Goal: Task Accomplishment & Management: Manage account settings

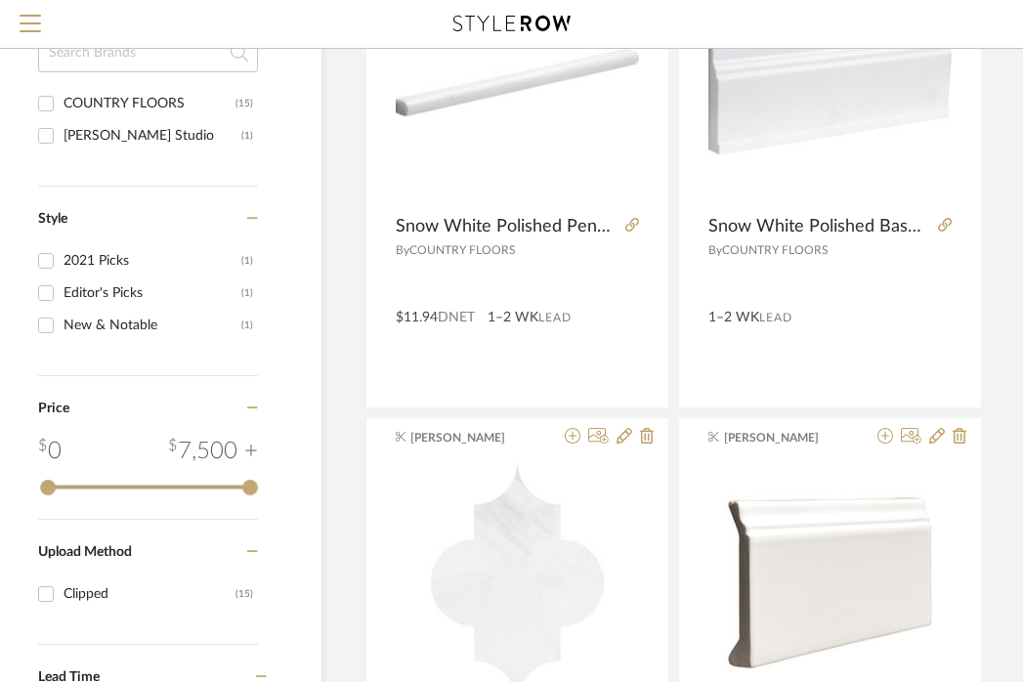
scroll to position [0, 89]
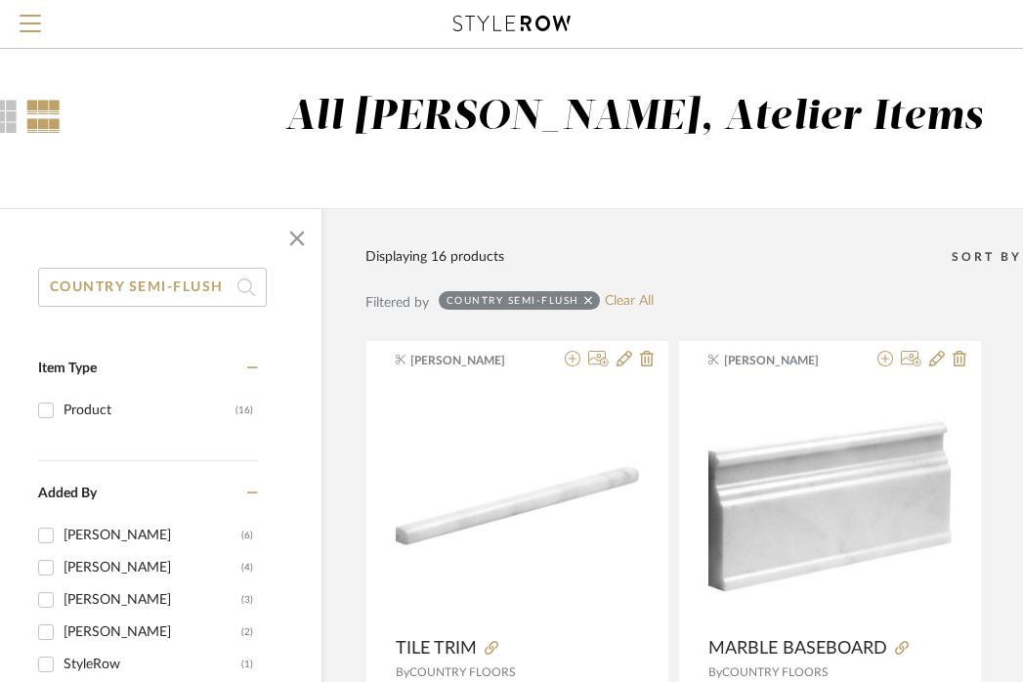
click at [590, 303] on icon at bounding box center [588, 300] width 9 height 9
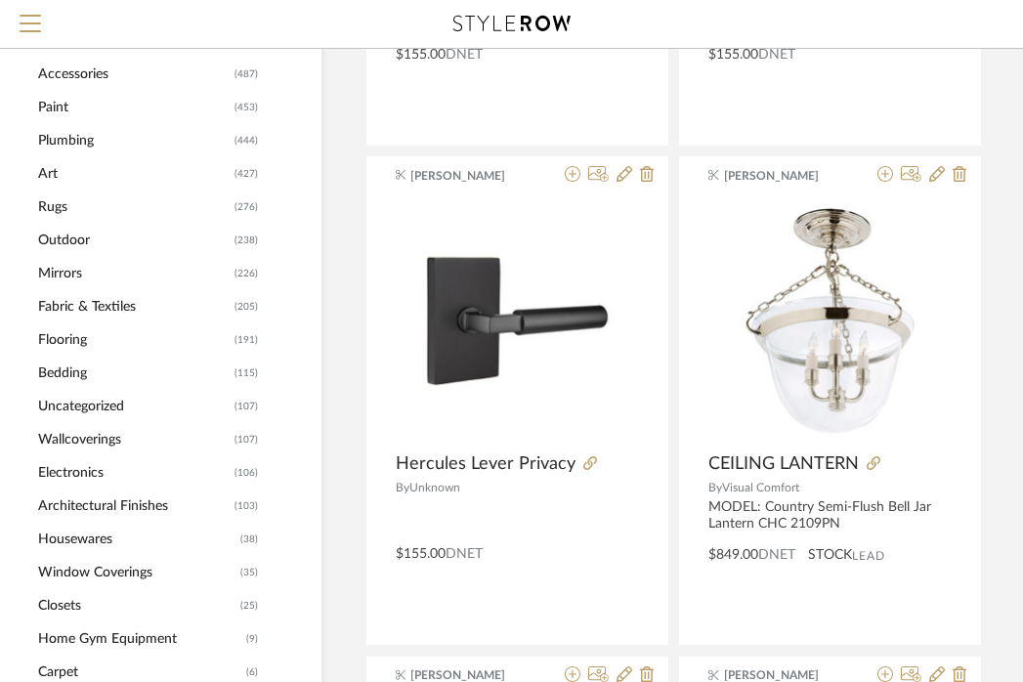
scroll to position [0, 89]
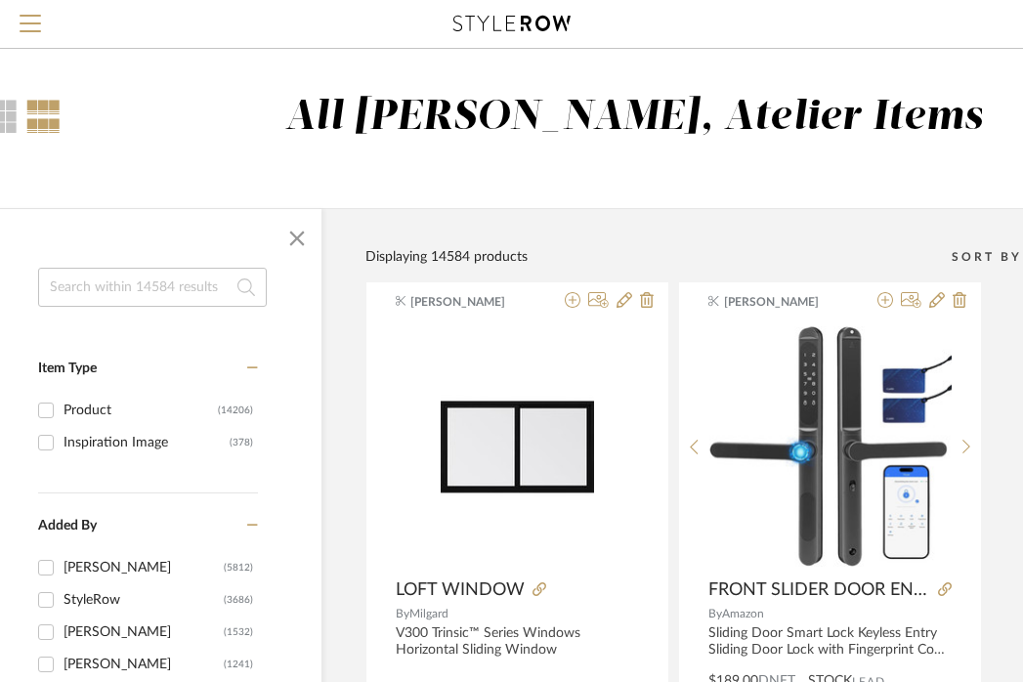
click at [176, 274] on input at bounding box center [152, 287] width 229 height 39
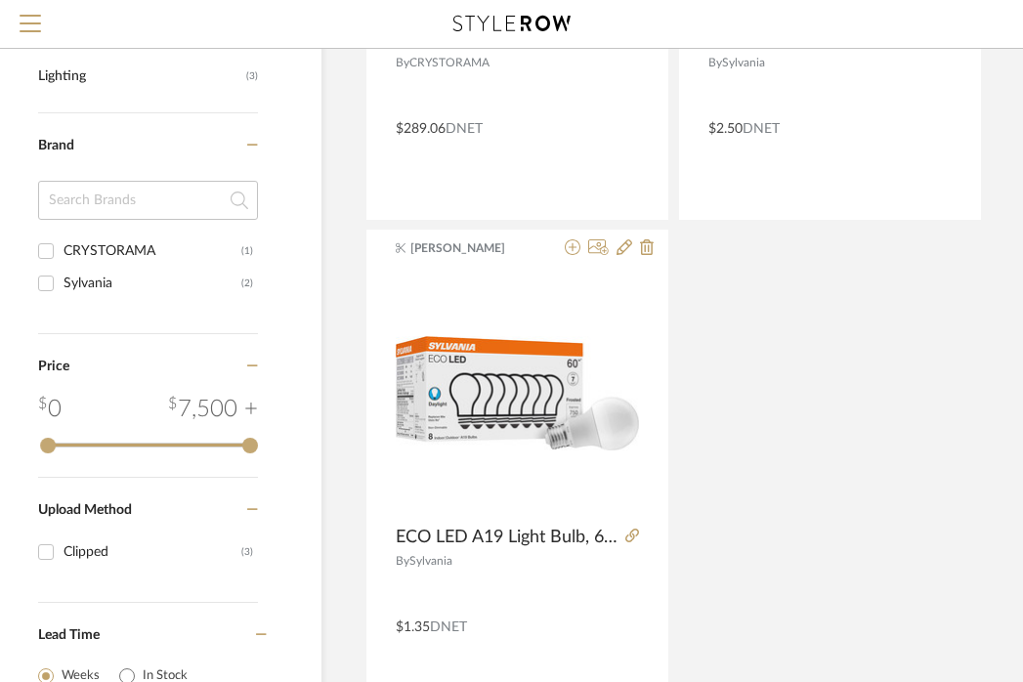
scroll to position [0, 89]
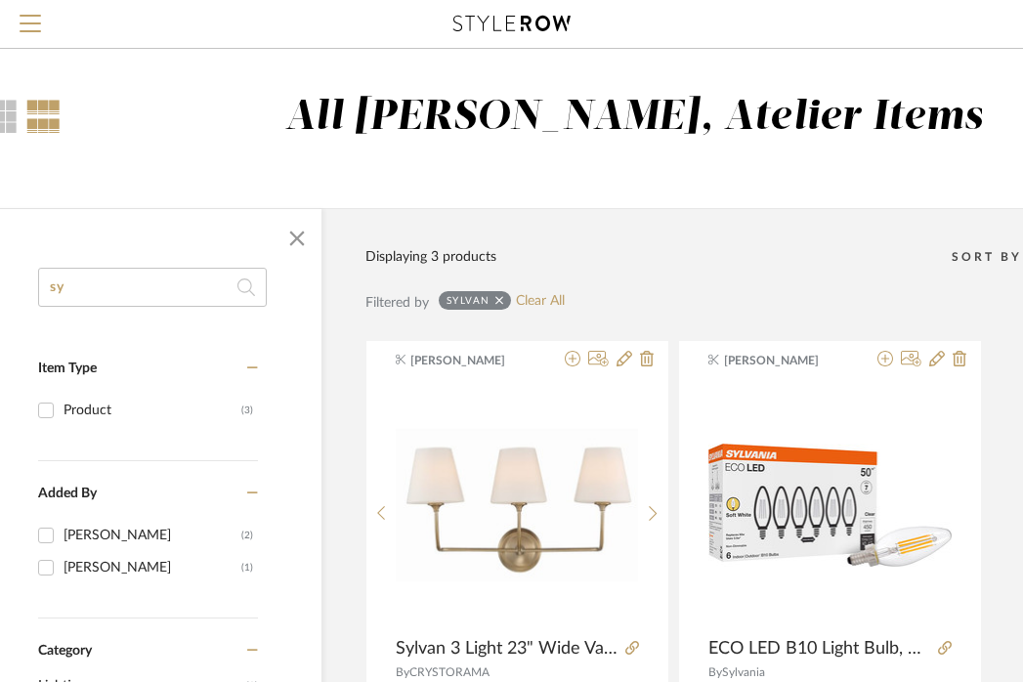
type input "s"
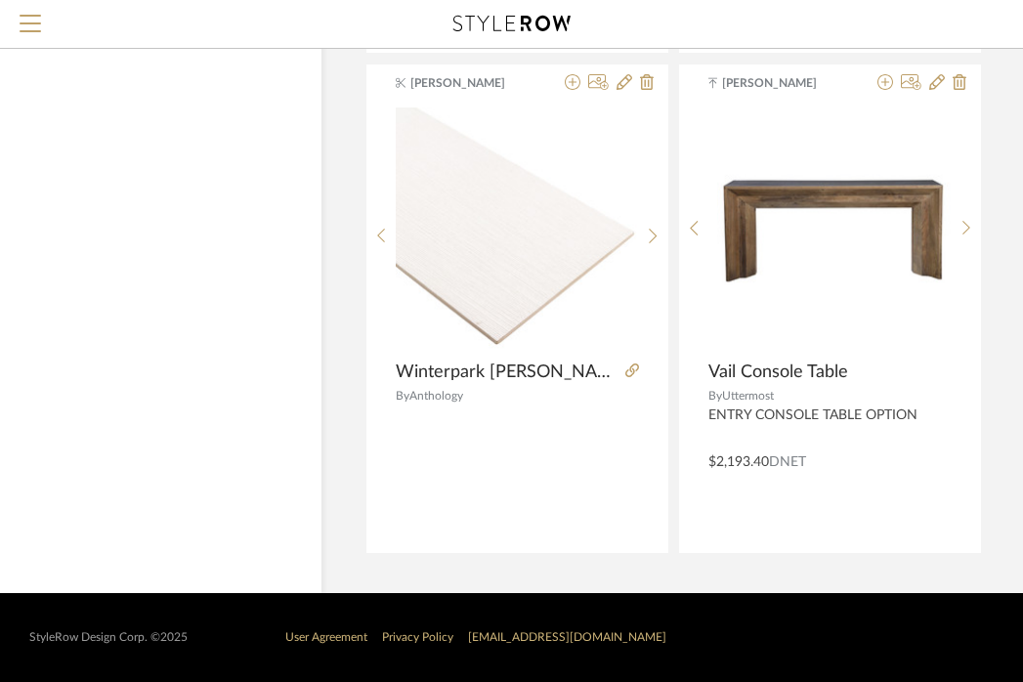
scroll to position [0, 89]
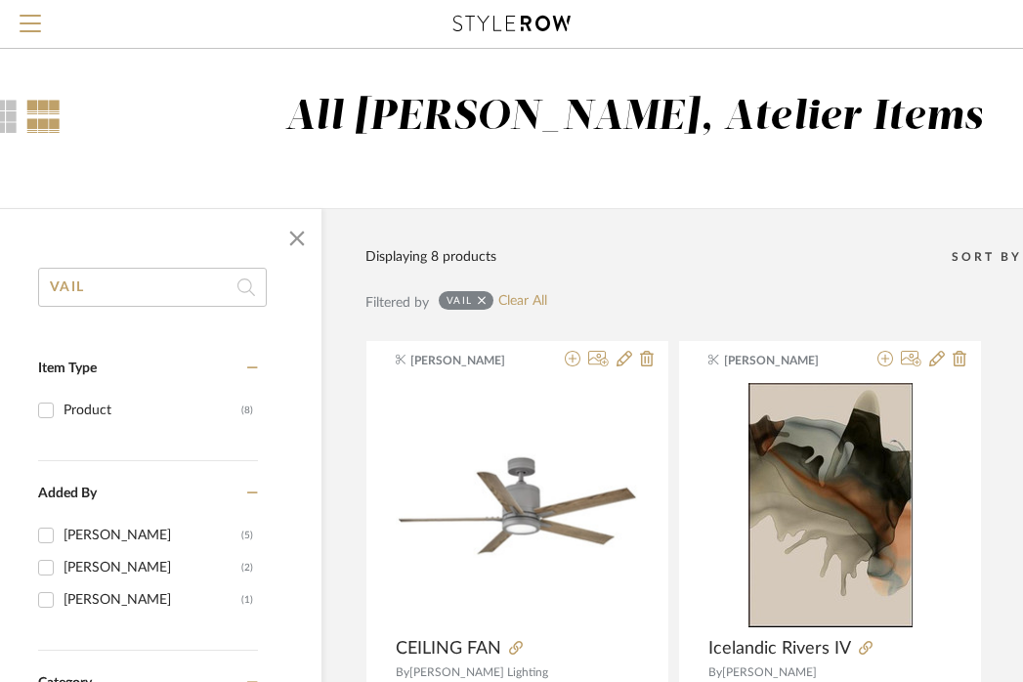
click at [153, 278] on input "VAIL" at bounding box center [152, 287] width 229 height 39
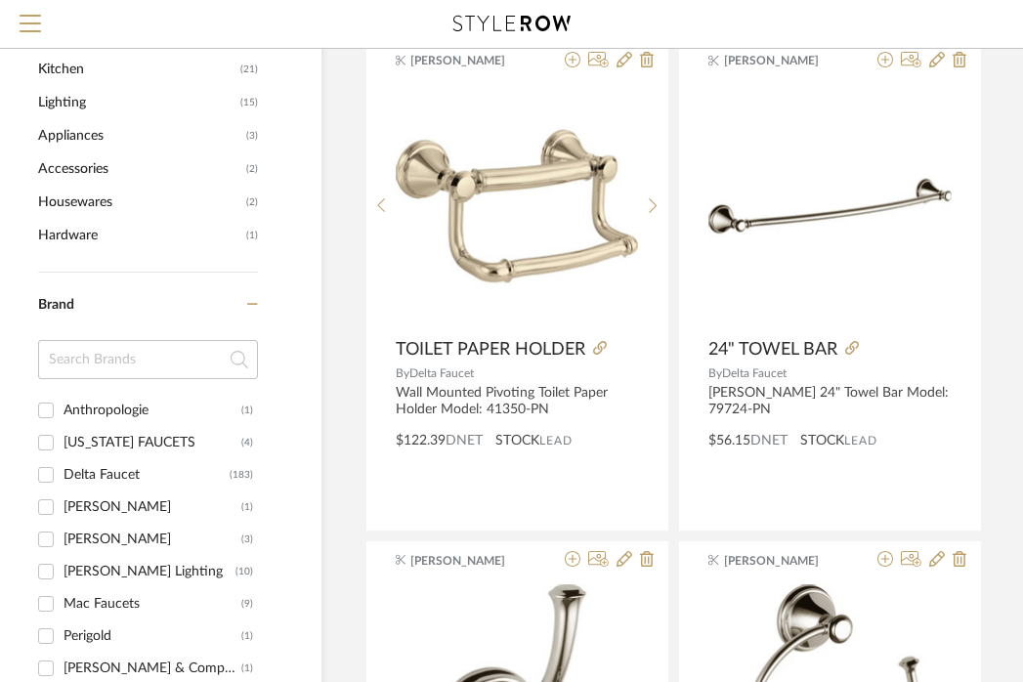
scroll to position [818, 89]
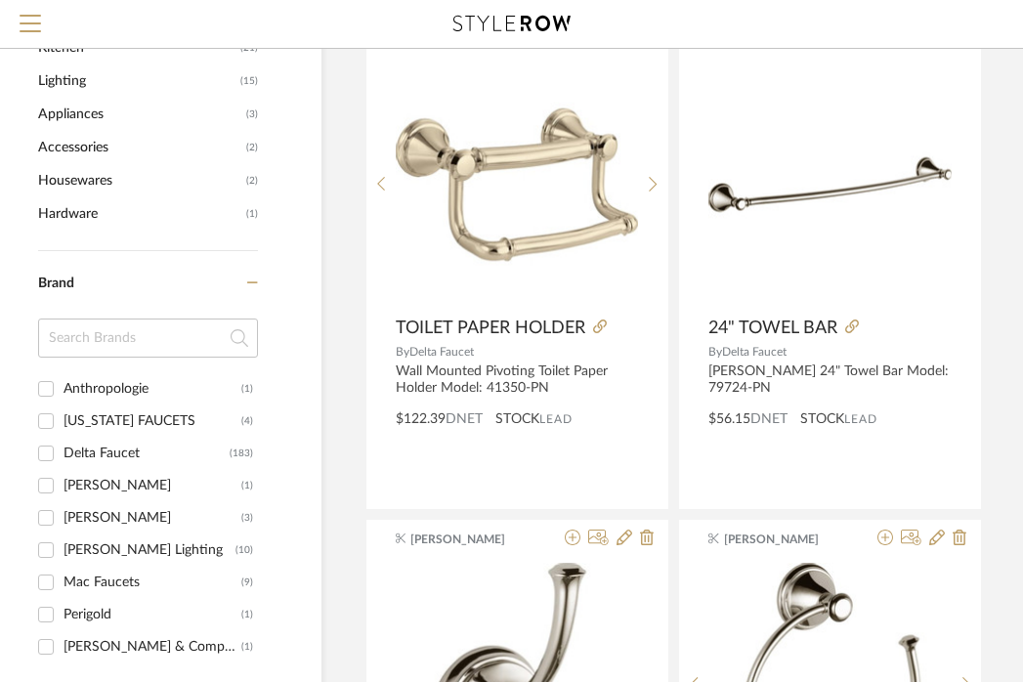
type input "FACET"
click at [80, 521] on div "[PERSON_NAME]" at bounding box center [152, 517] width 178 height 31
click at [62, 521] on input "[PERSON_NAME] (3)" at bounding box center [45, 517] width 31 height 31
checkbox input "true"
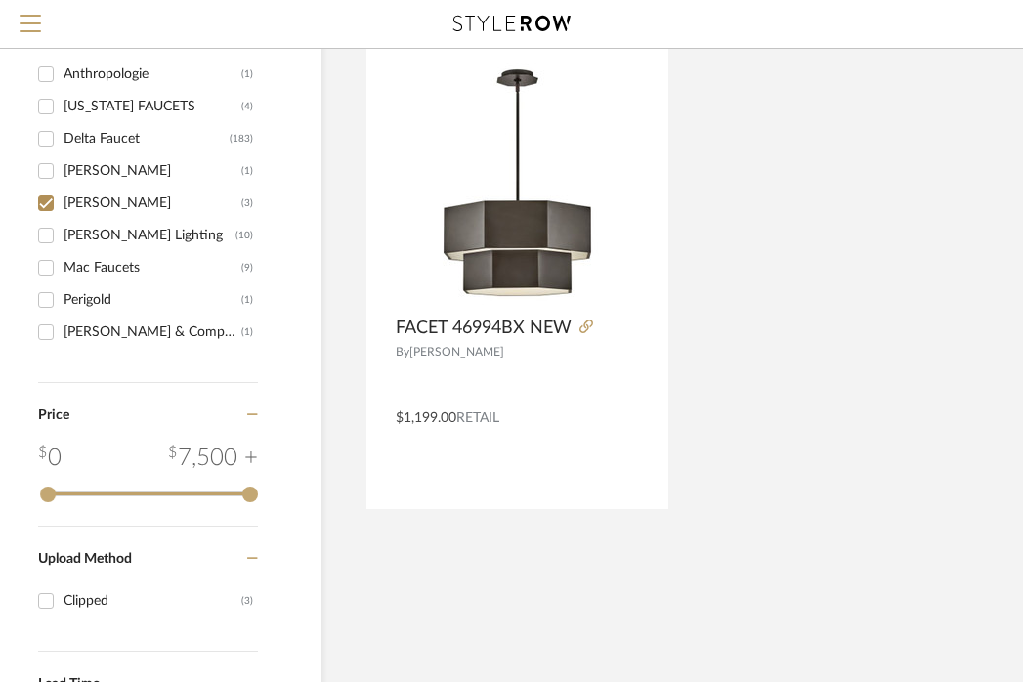
scroll to position [637, 89]
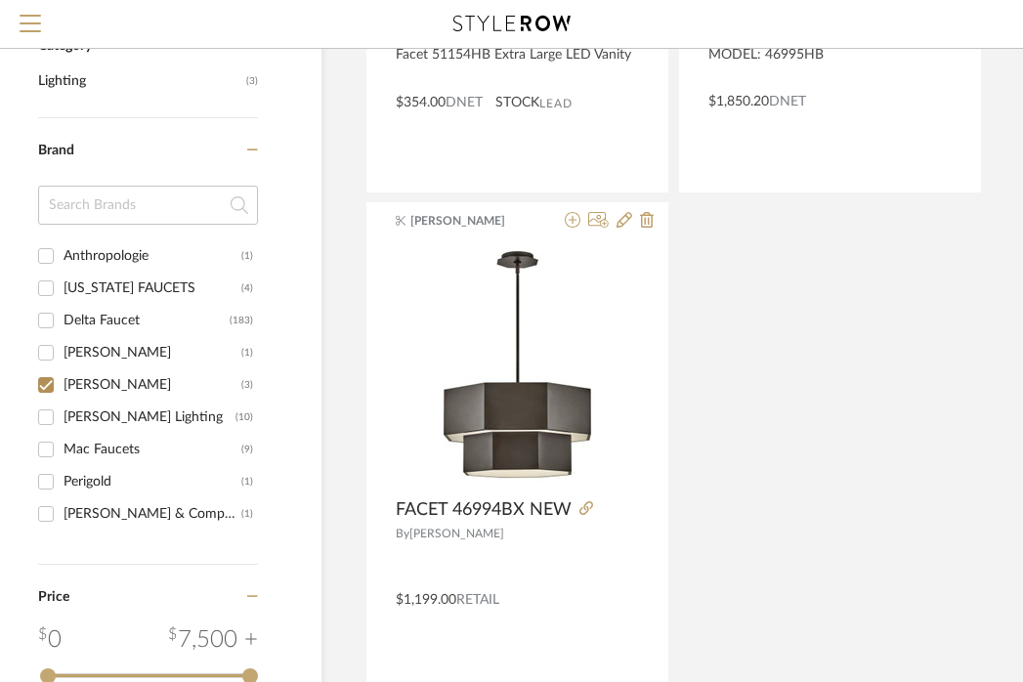
click at [81, 542] on div "Anthropologie (1) [US_STATE] FAUCETS (4) Delta Faucet (183) [PERSON_NAME] (1) […" at bounding box center [148, 391] width 220 height 305
click at [115, 410] on div "[PERSON_NAME] Lighting" at bounding box center [149, 416] width 172 height 31
click at [62, 410] on input "[PERSON_NAME] Lighting (10)" at bounding box center [45, 416] width 31 height 31
checkbox input "true"
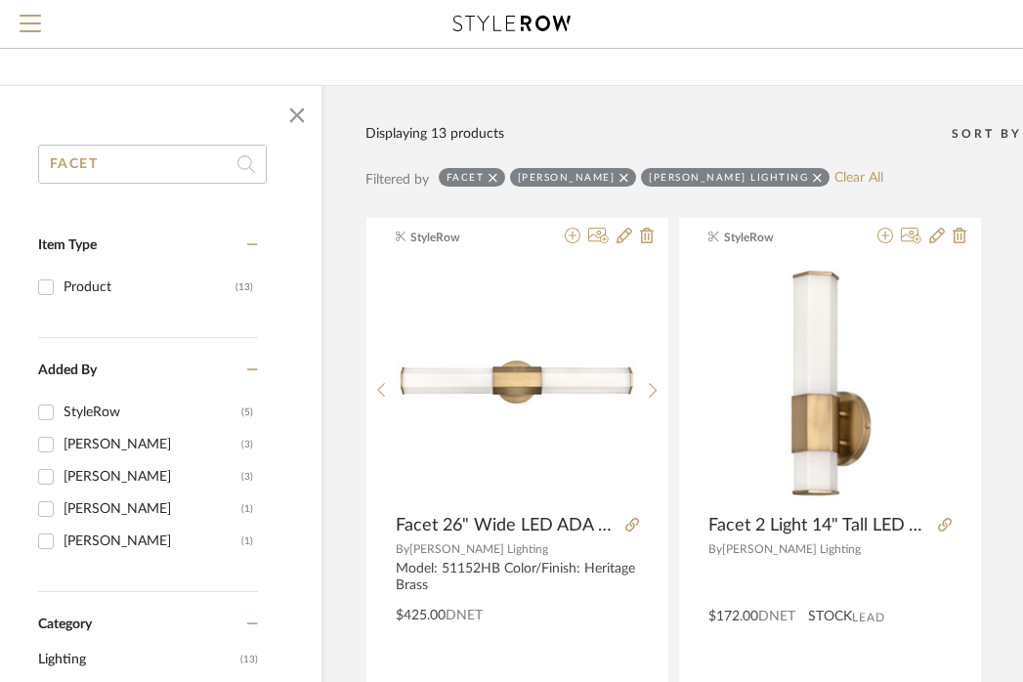
scroll to position [155, 89]
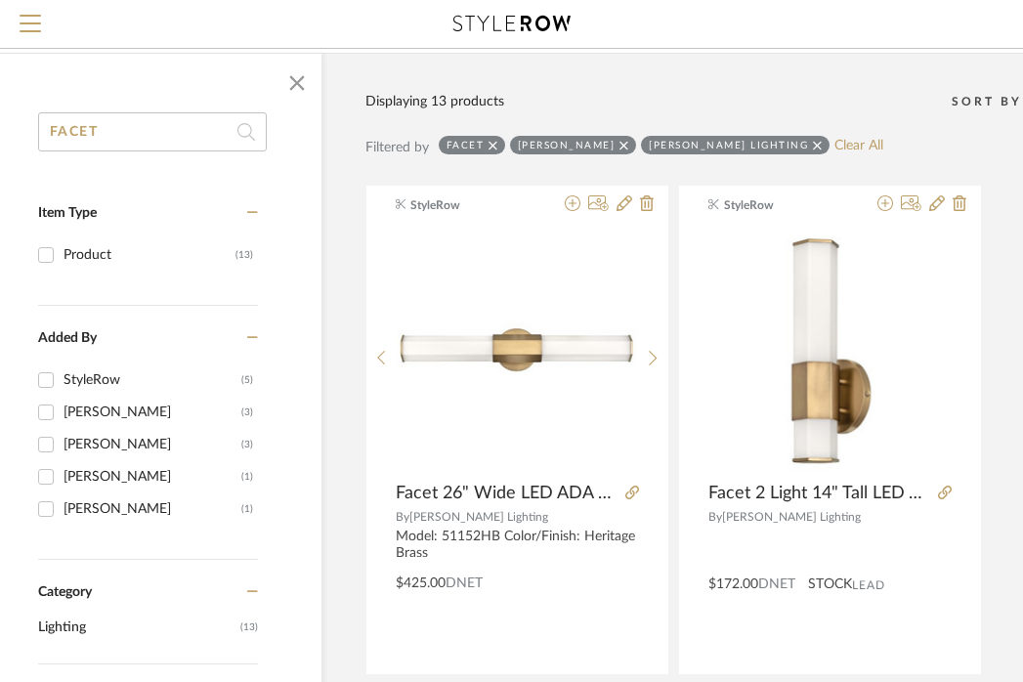
click at [495, 144] on icon at bounding box center [492, 146] width 9 height 14
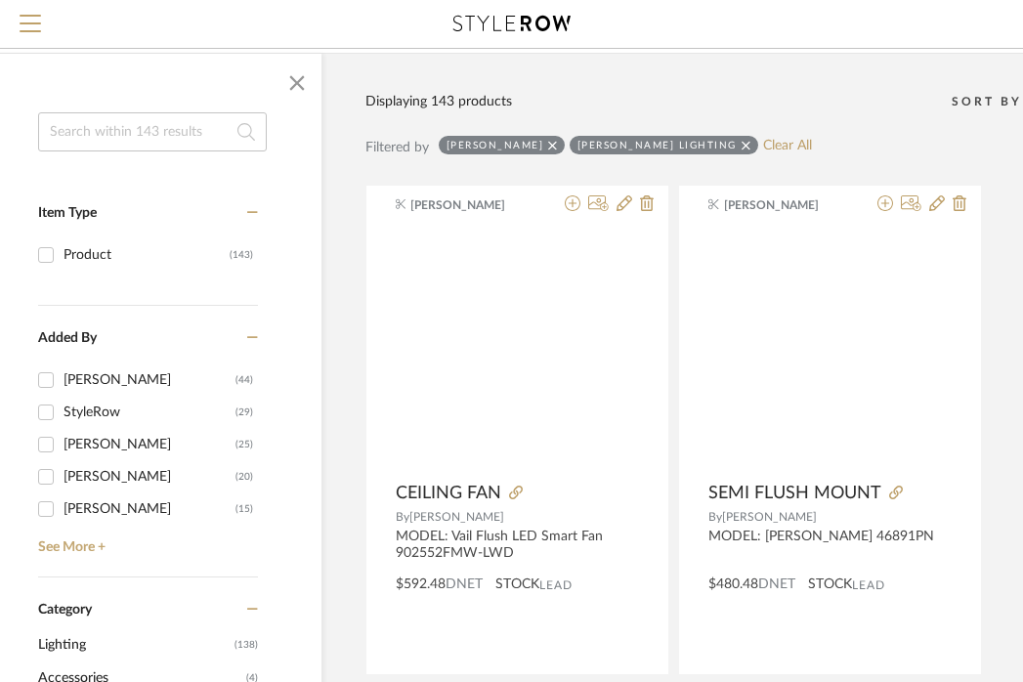
click at [548, 142] on icon at bounding box center [552, 145] width 9 height 9
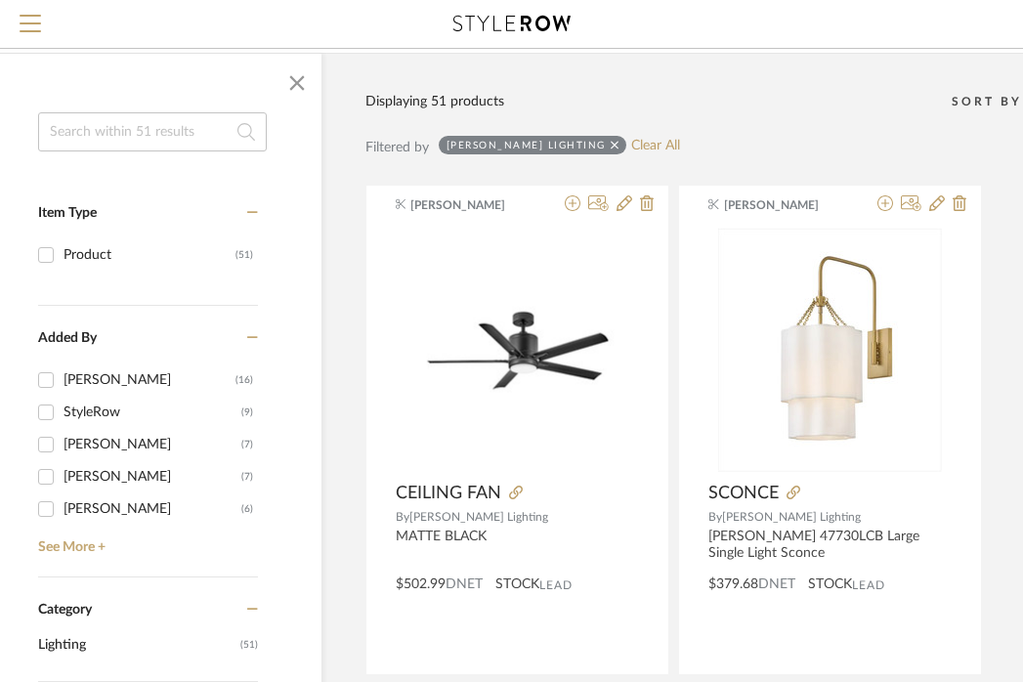
click at [610, 146] on icon at bounding box center [614, 146] width 9 height 14
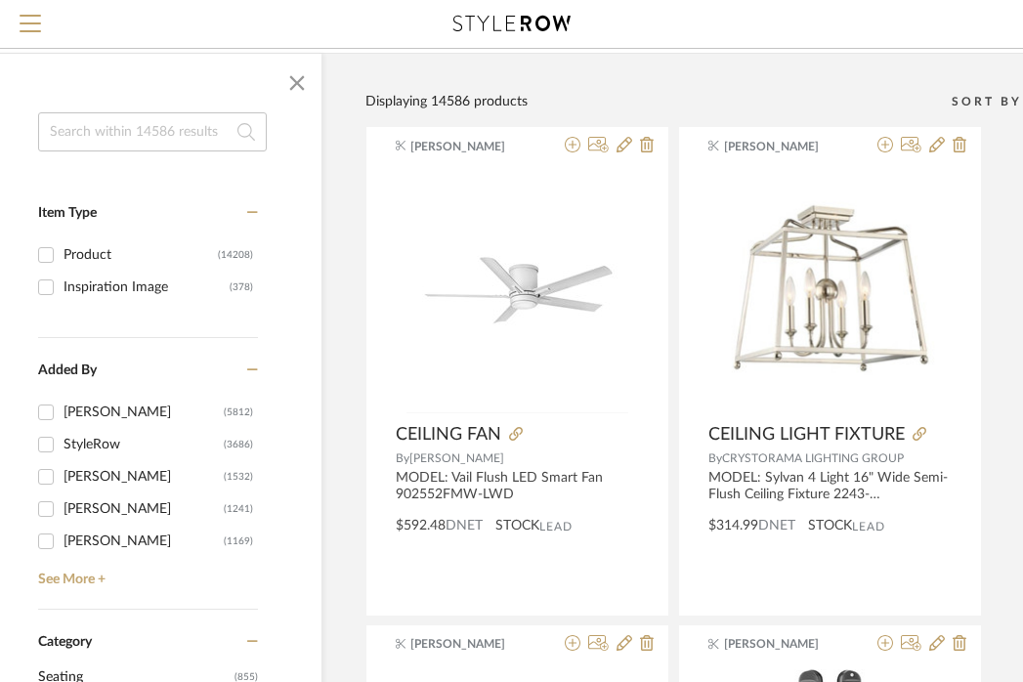
scroll to position [0, 89]
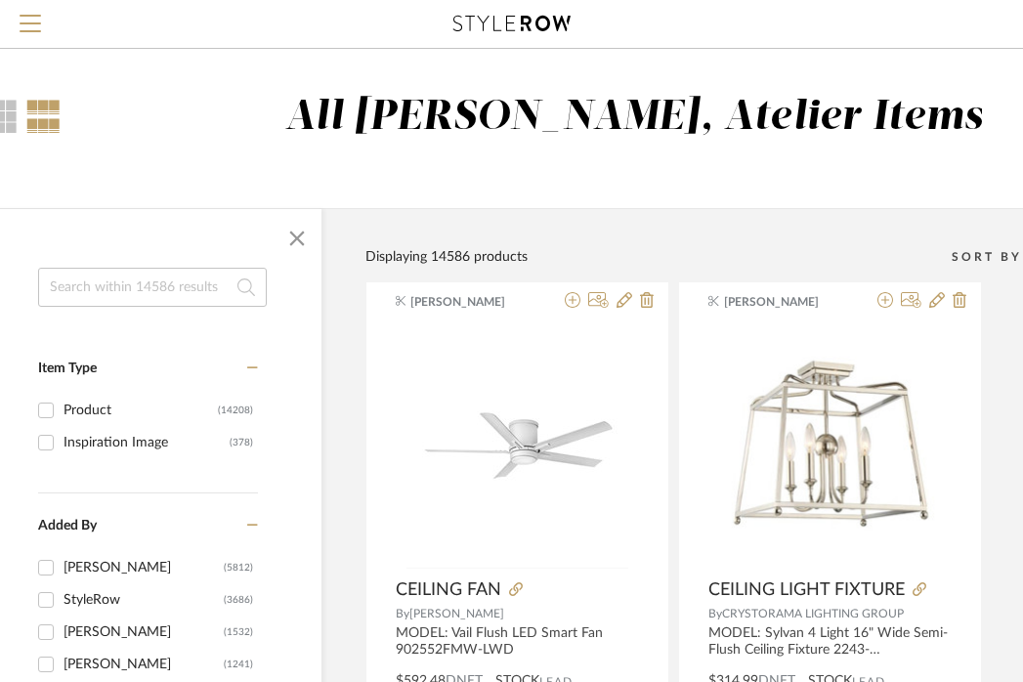
click at [150, 269] on input at bounding box center [152, 287] width 229 height 39
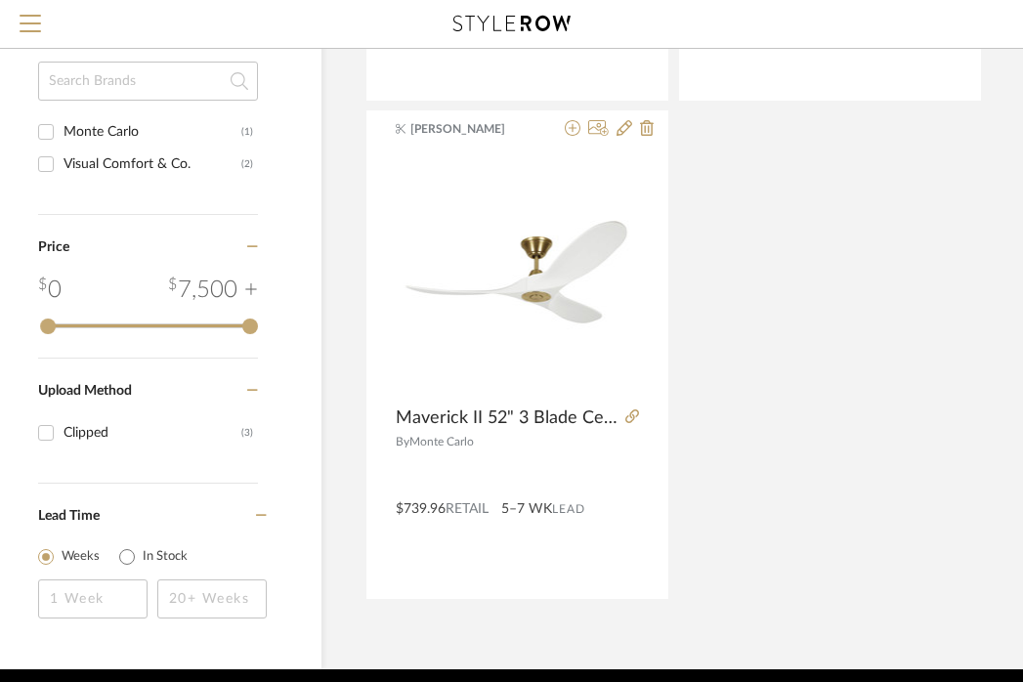
scroll to position [0, 89]
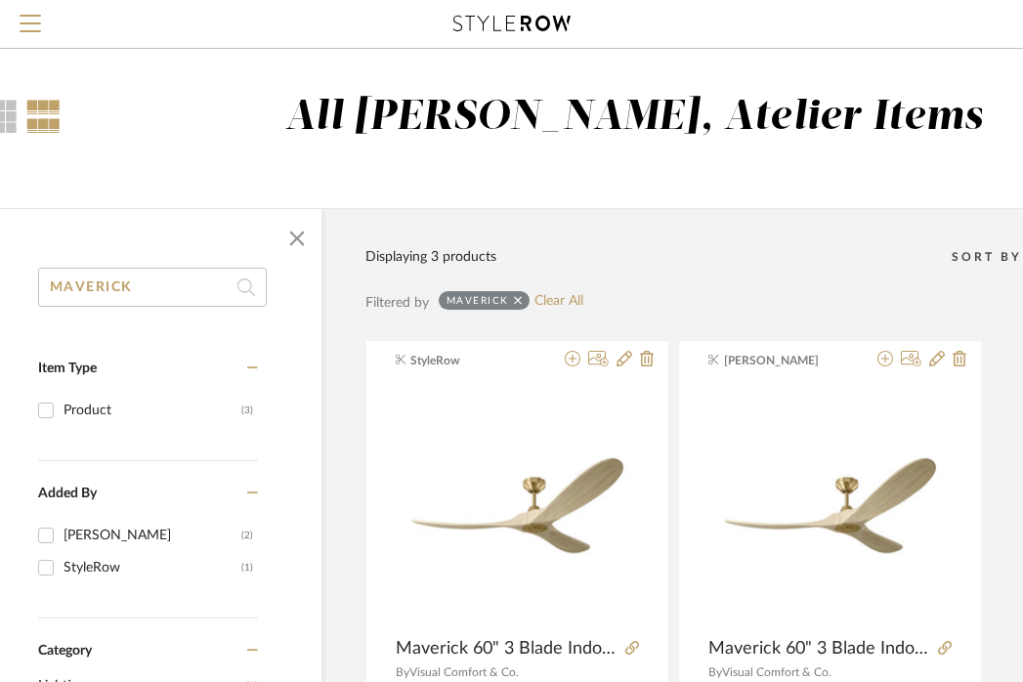
click at [114, 291] on input "MAVERICK" at bounding box center [152, 287] width 229 height 39
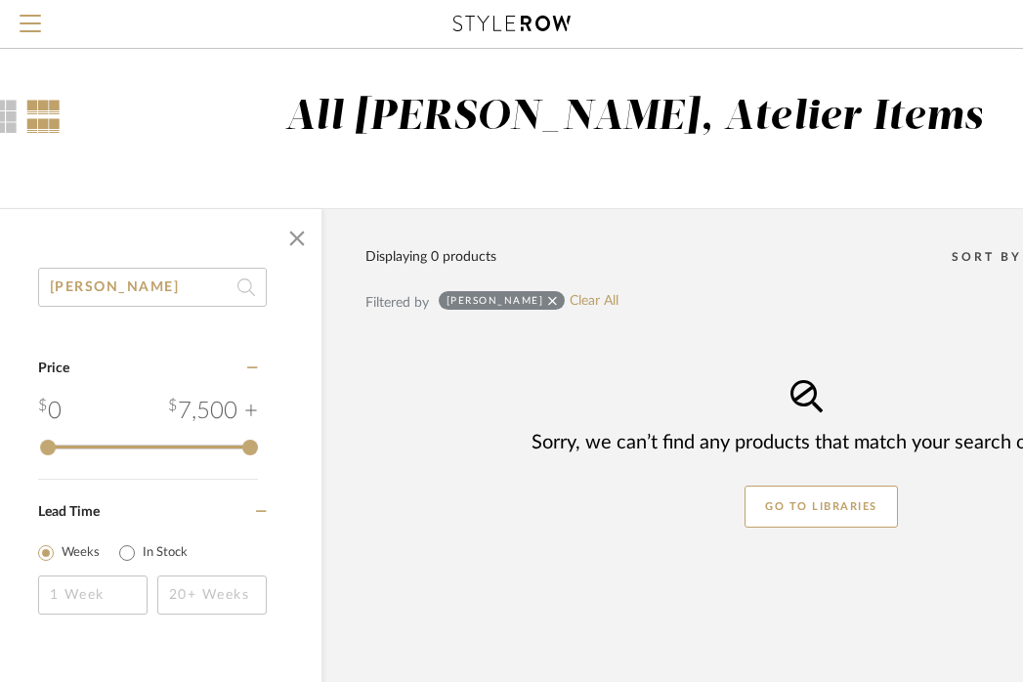
click at [151, 300] on input "[PERSON_NAME]" at bounding box center [152, 287] width 229 height 39
click at [200, 287] on input "ABBOTSWELL" at bounding box center [152, 287] width 229 height 39
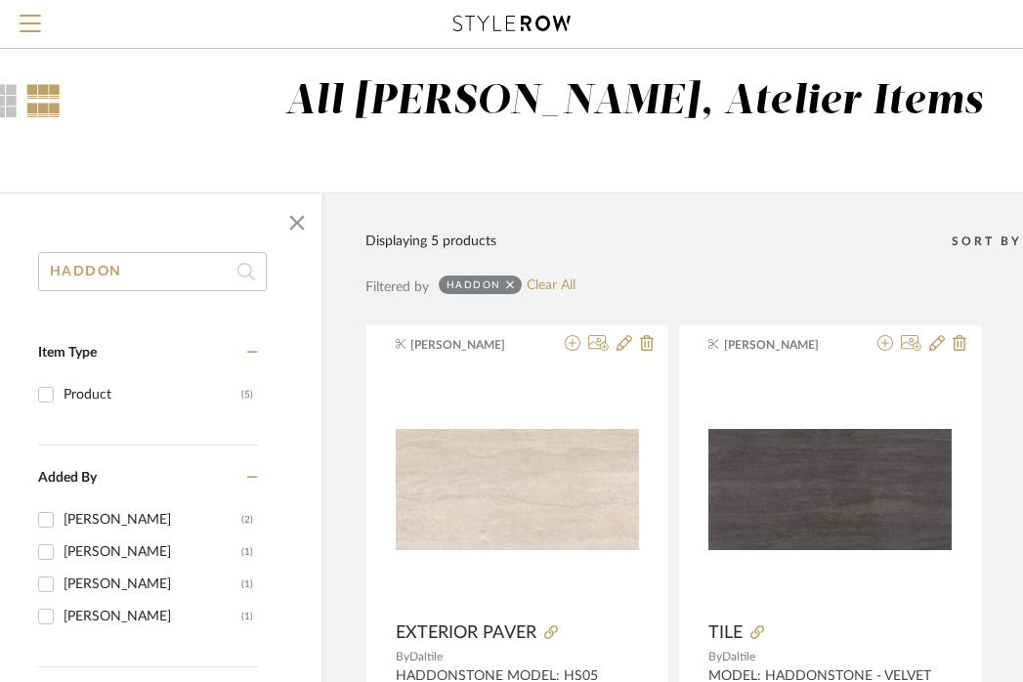
scroll to position [0, 89]
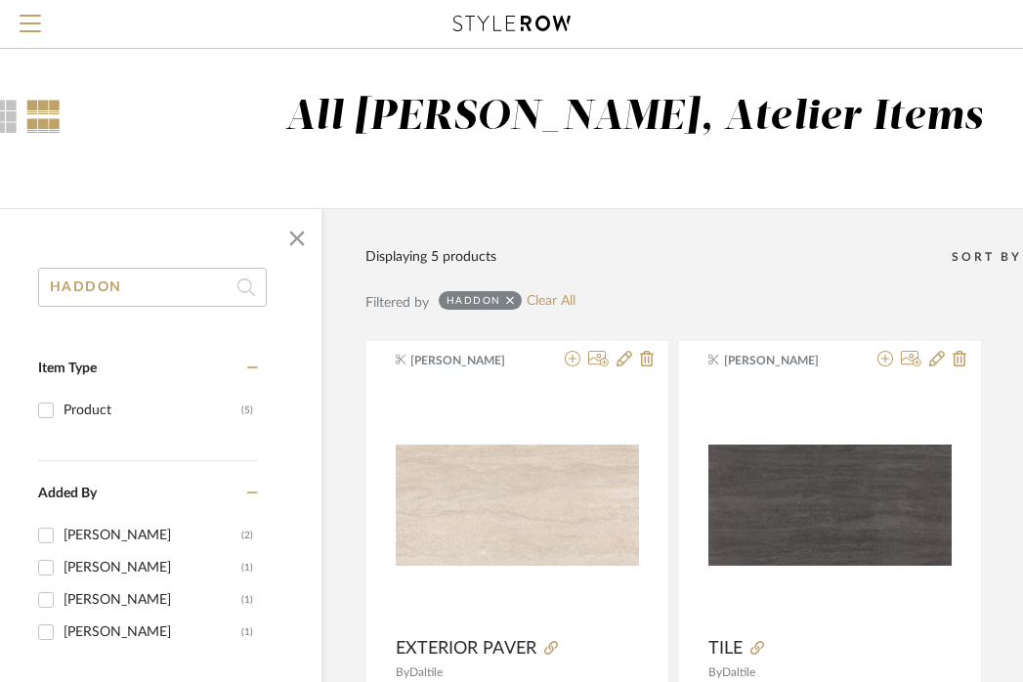
click at [114, 291] on input "HADDON" at bounding box center [152, 287] width 229 height 39
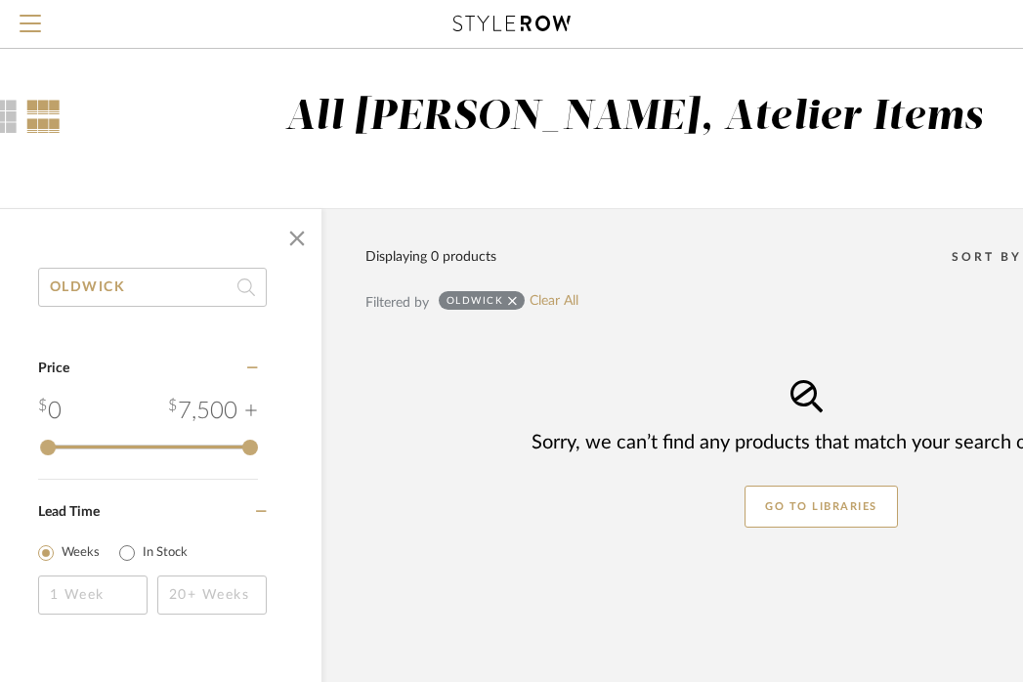
click at [147, 289] on input "OLDWICK" at bounding box center [152, 287] width 229 height 39
type input "J"
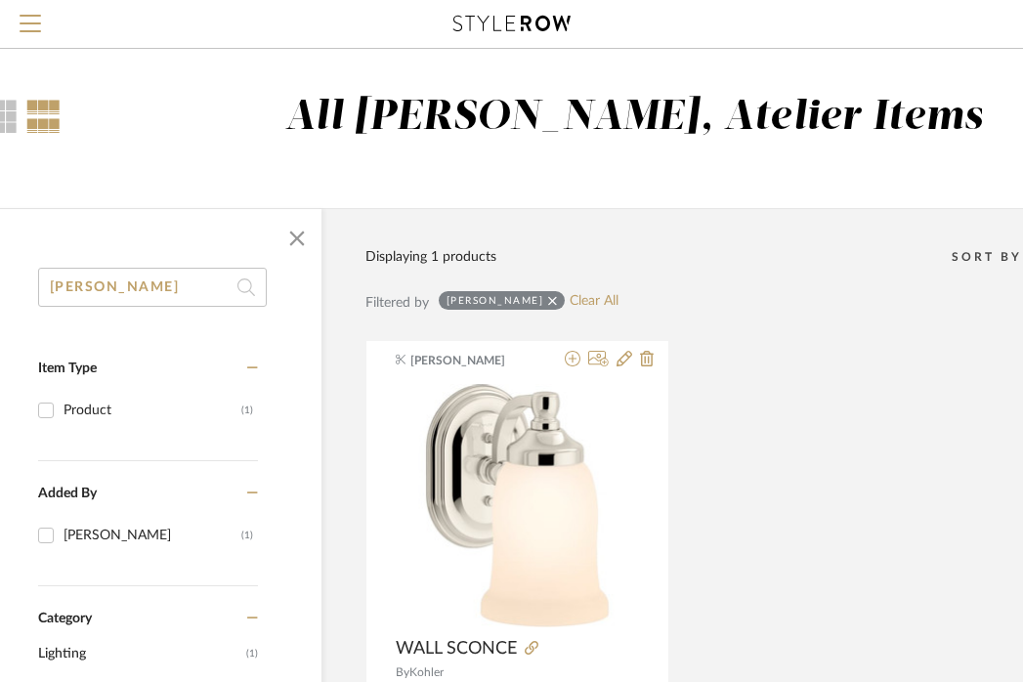
click at [110, 288] on input "[PERSON_NAME]" at bounding box center [152, 287] width 229 height 39
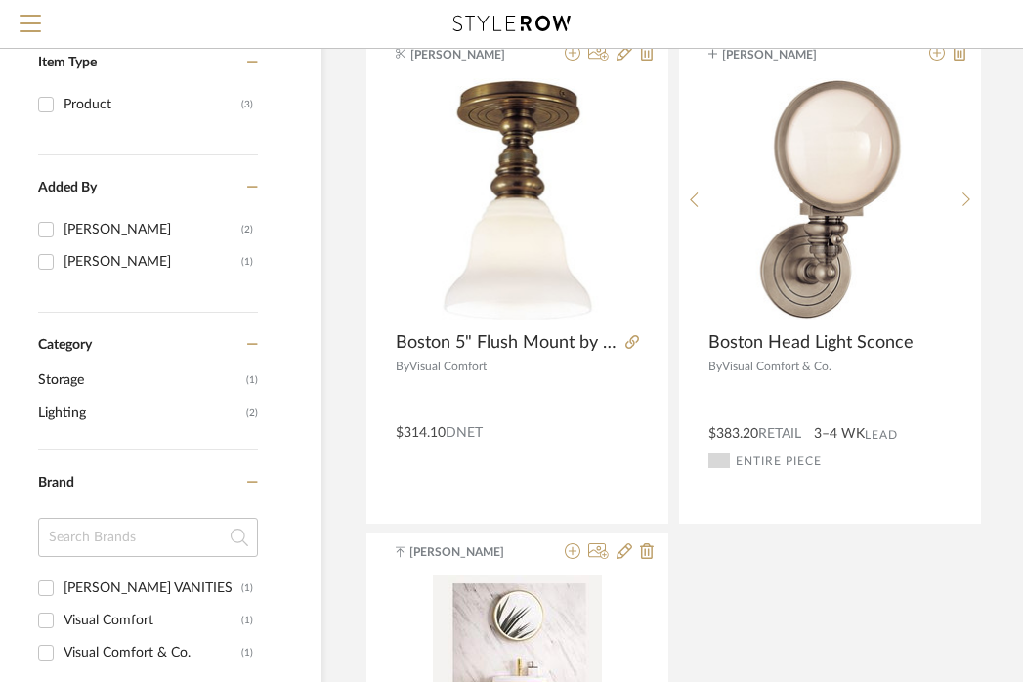
scroll to position [126, 89]
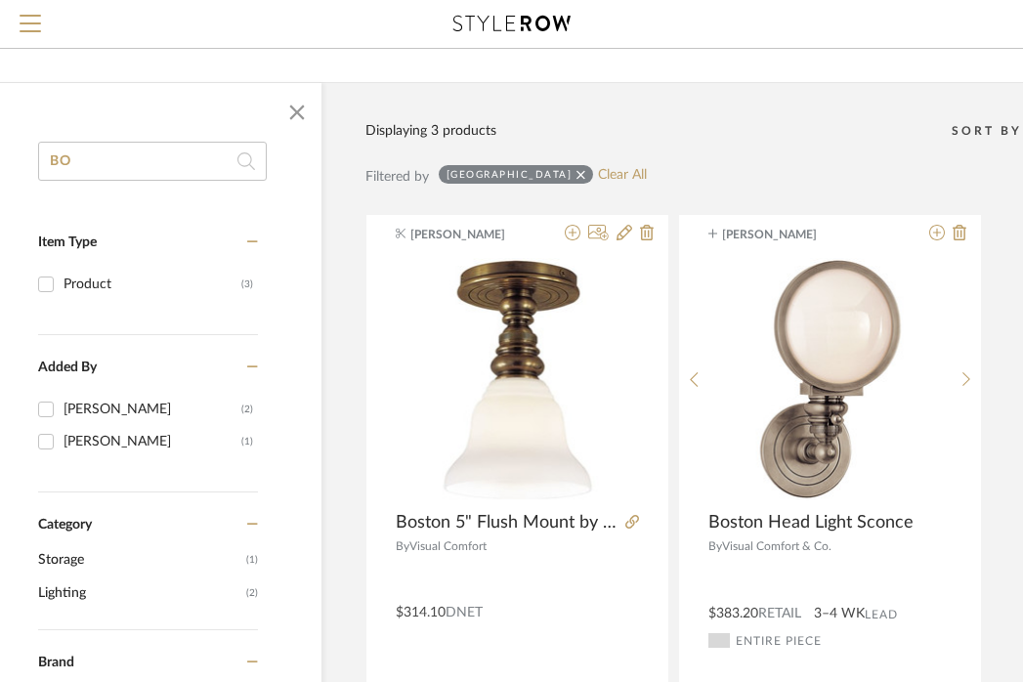
type input "B"
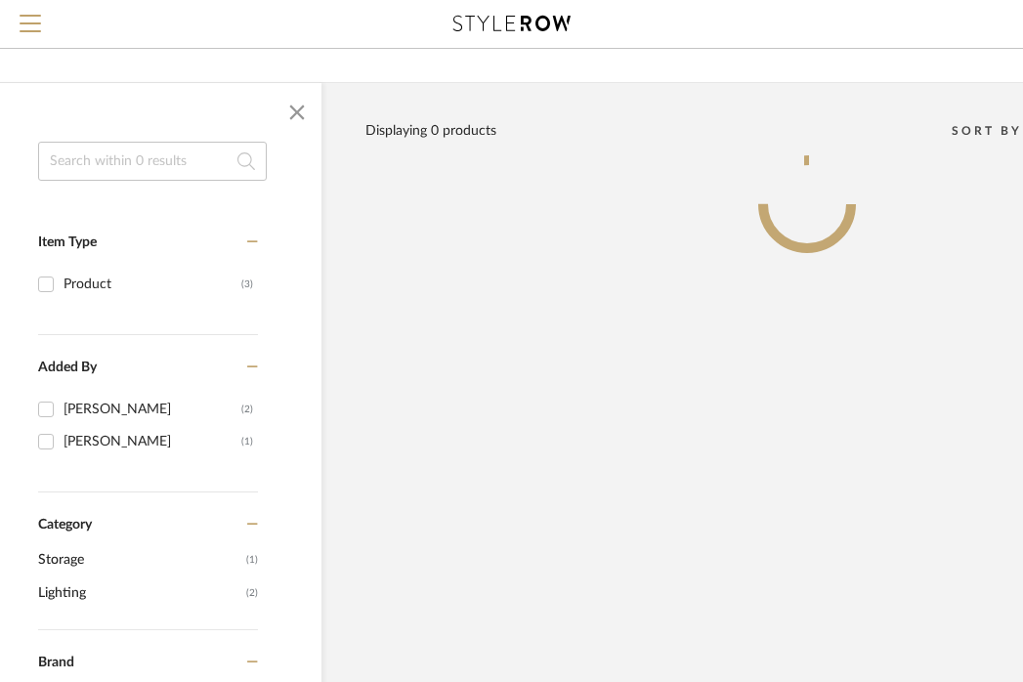
type input "A"
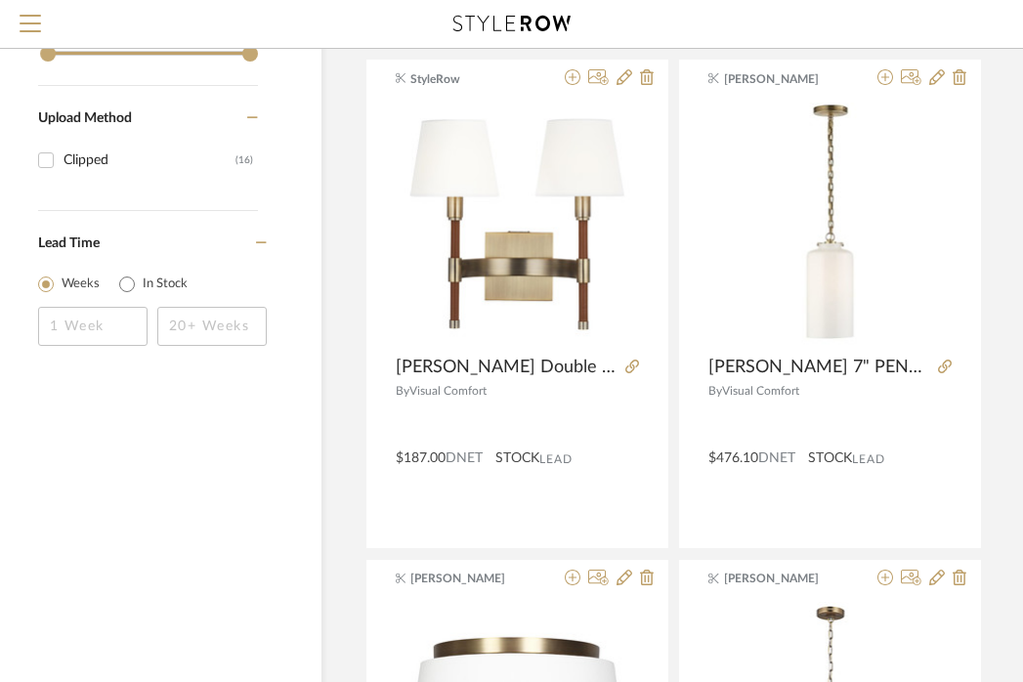
scroll to position [0, 89]
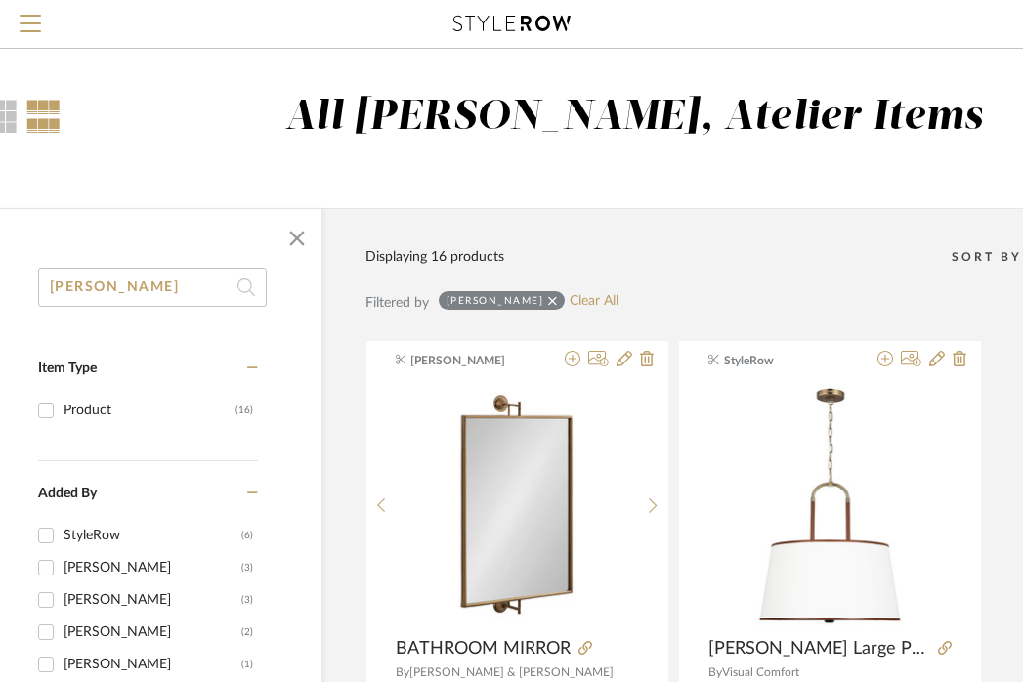
click at [150, 298] on input "[PERSON_NAME]" at bounding box center [152, 287] width 229 height 39
click at [150, 299] on input "[PERSON_NAME]" at bounding box center [152, 287] width 229 height 39
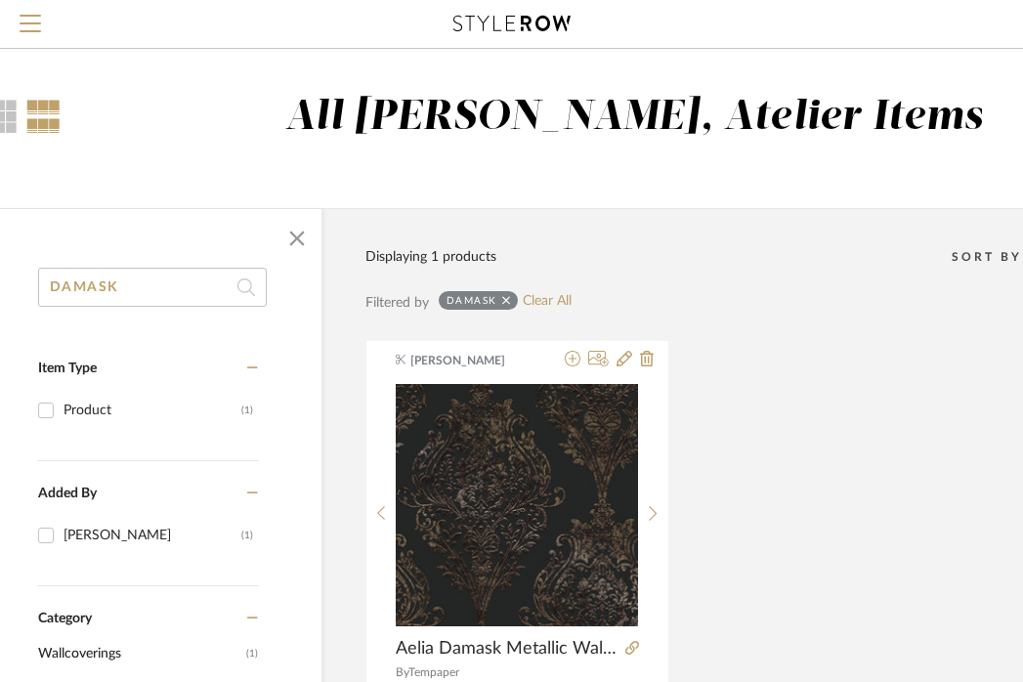
click at [174, 291] on input "DAMASK" at bounding box center [152, 287] width 229 height 39
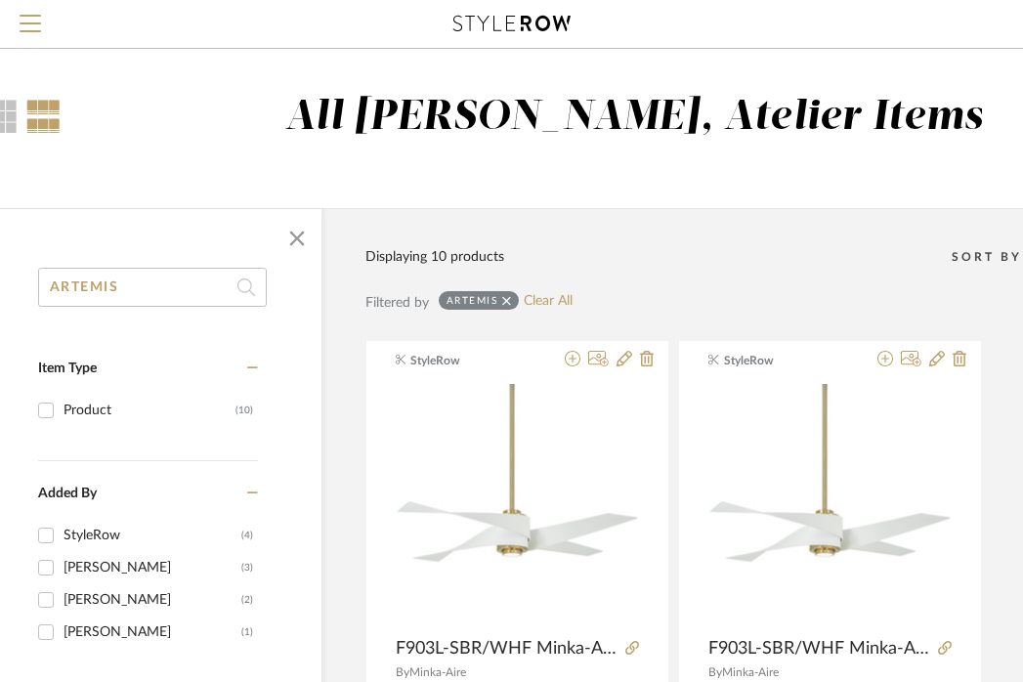
type input "ARTEMIS"
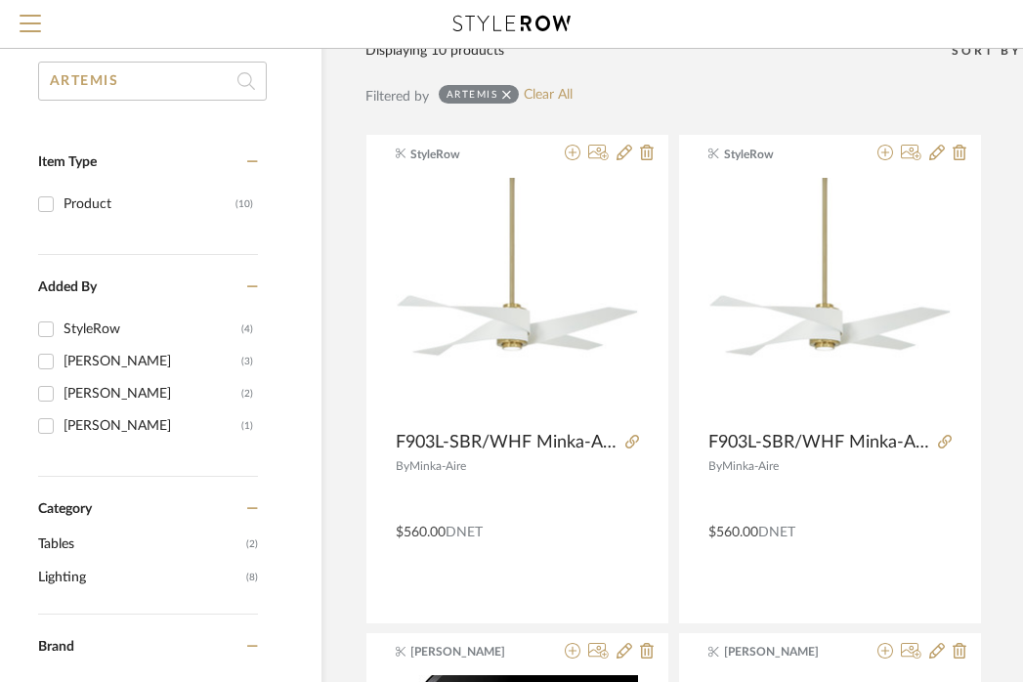
scroll to position [207, 89]
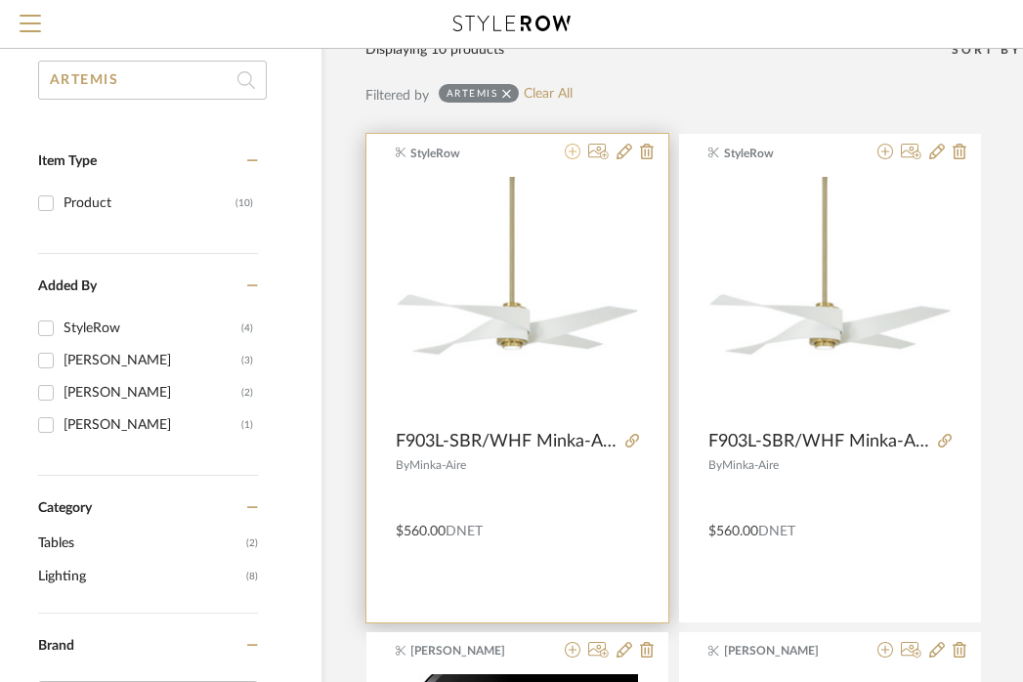
click at [571, 156] on icon at bounding box center [573, 152] width 16 height 16
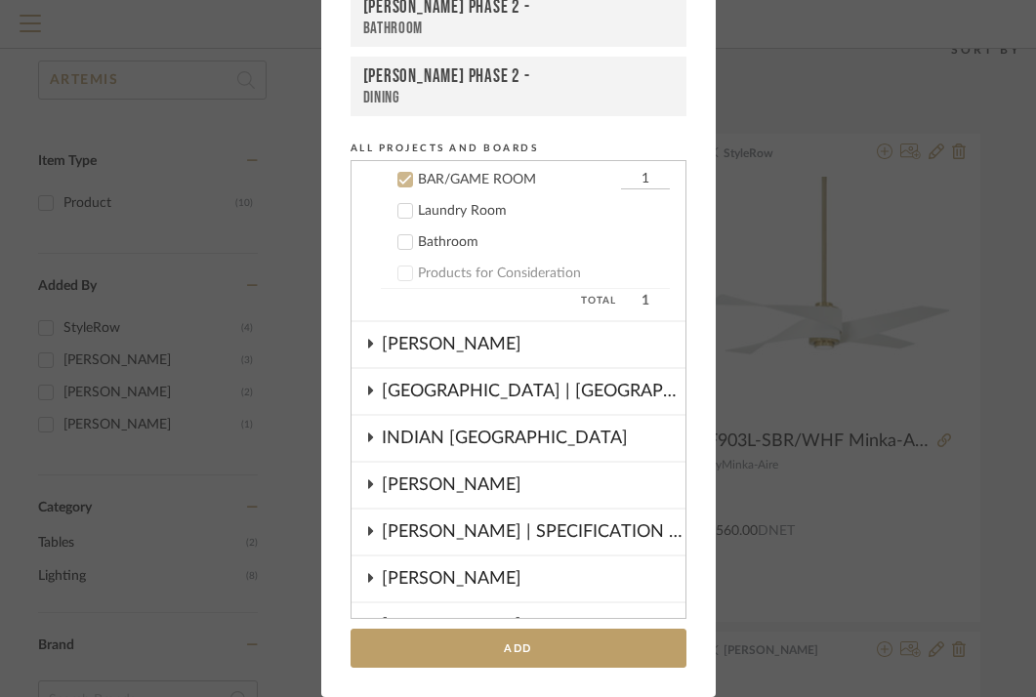
scroll to position [704, 0]
click at [422, 177] on div "BAR/GAME ROOM" at bounding box center [517, 178] width 198 height 17
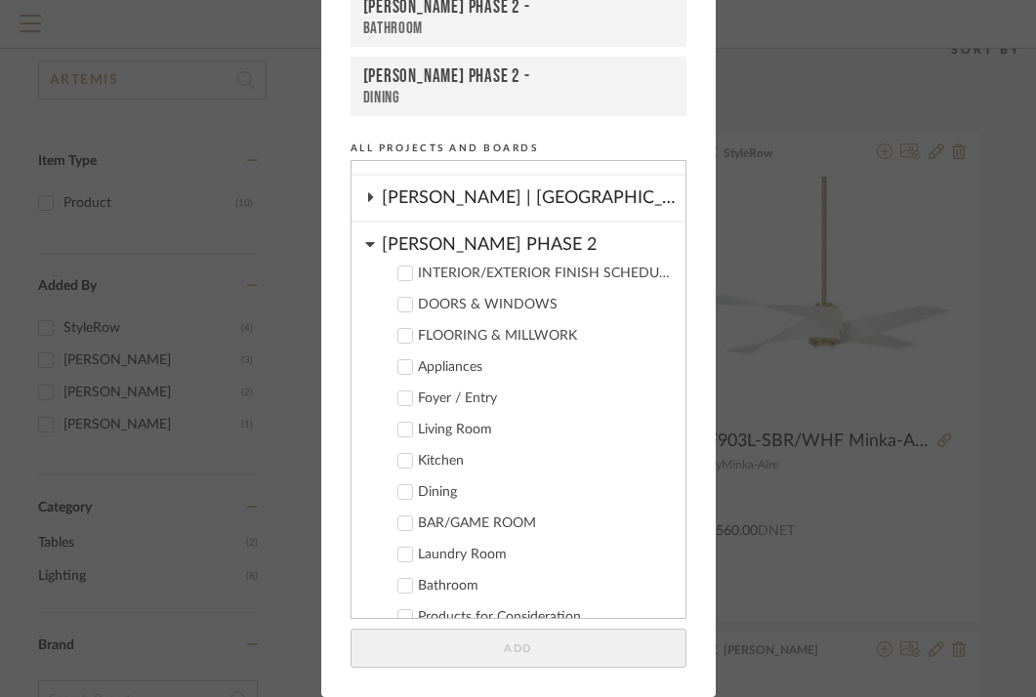
scroll to position [272, 0]
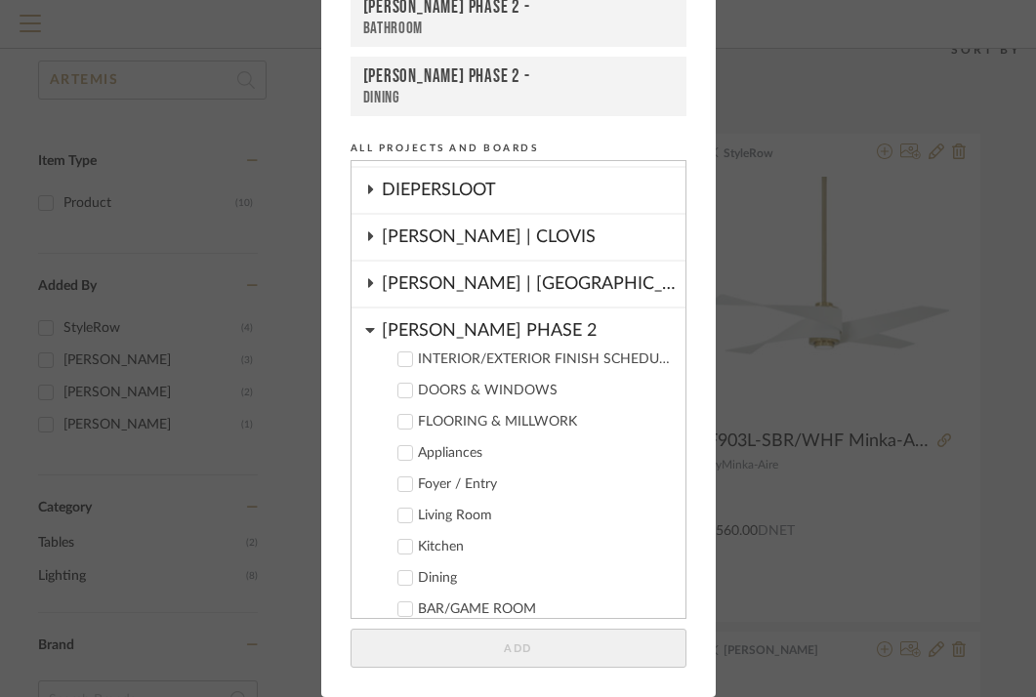
click at [418, 328] on div "[PERSON_NAME] PHASE 2" at bounding box center [534, 326] width 304 height 34
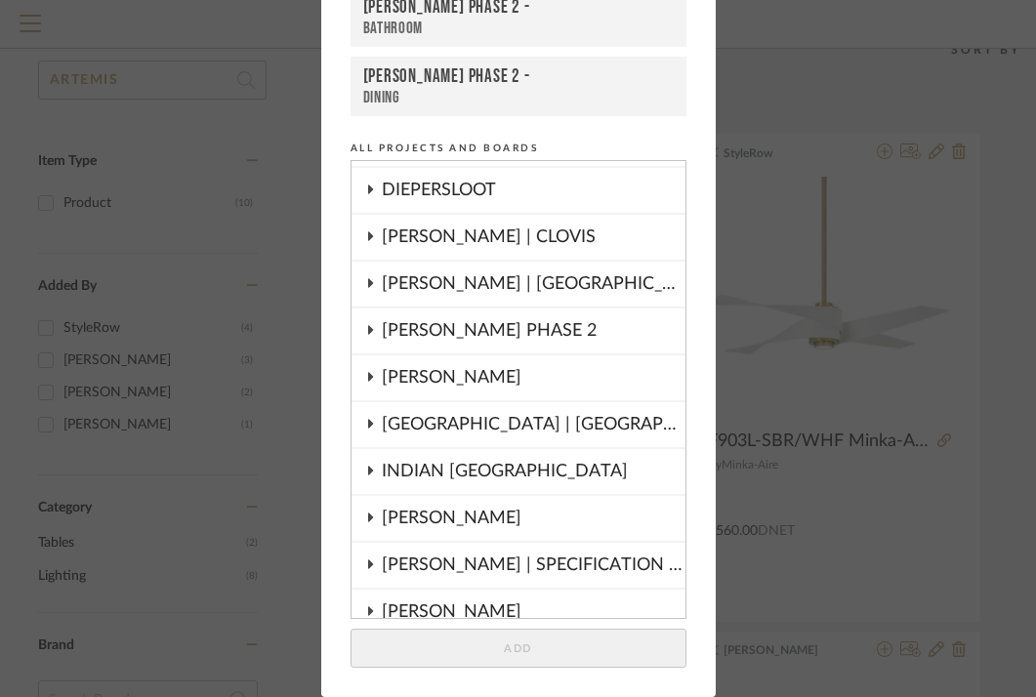
click at [423, 241] on div "[PERSON_NAME] | CLOVIS" at bounding box center [534, 237] width 304 height 45
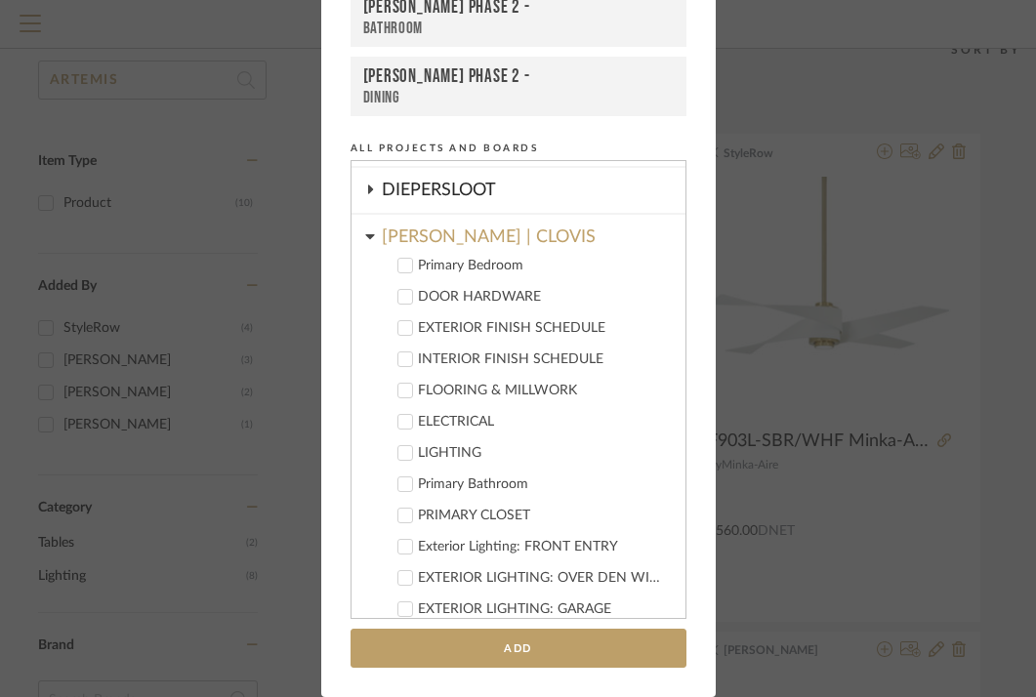
click at [419, 451] on div "LIGHTING" at bounding box center [544, 453] width 252 height 17
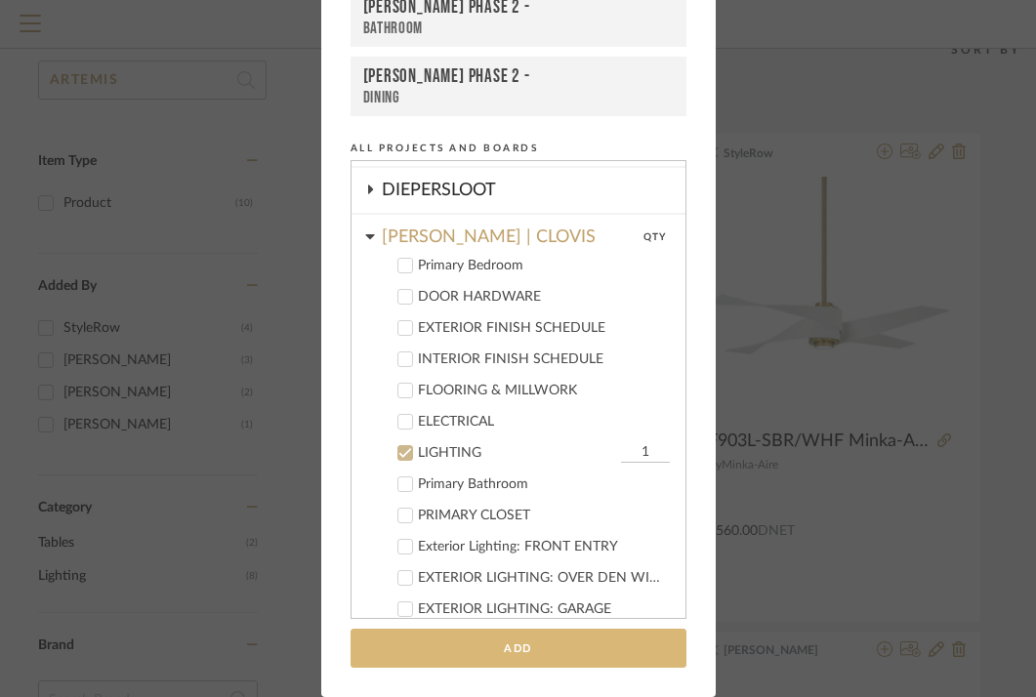
click at [481, 652] on button "Add" at bounding box center [519, 649] width 336 height 40
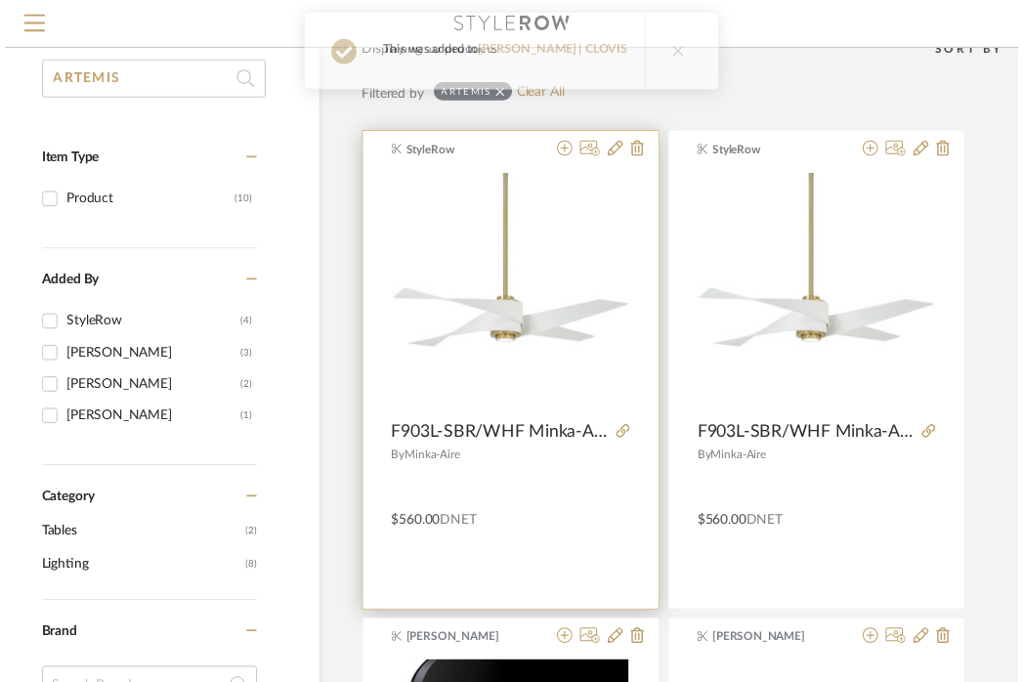
scroll to position [207, 89]
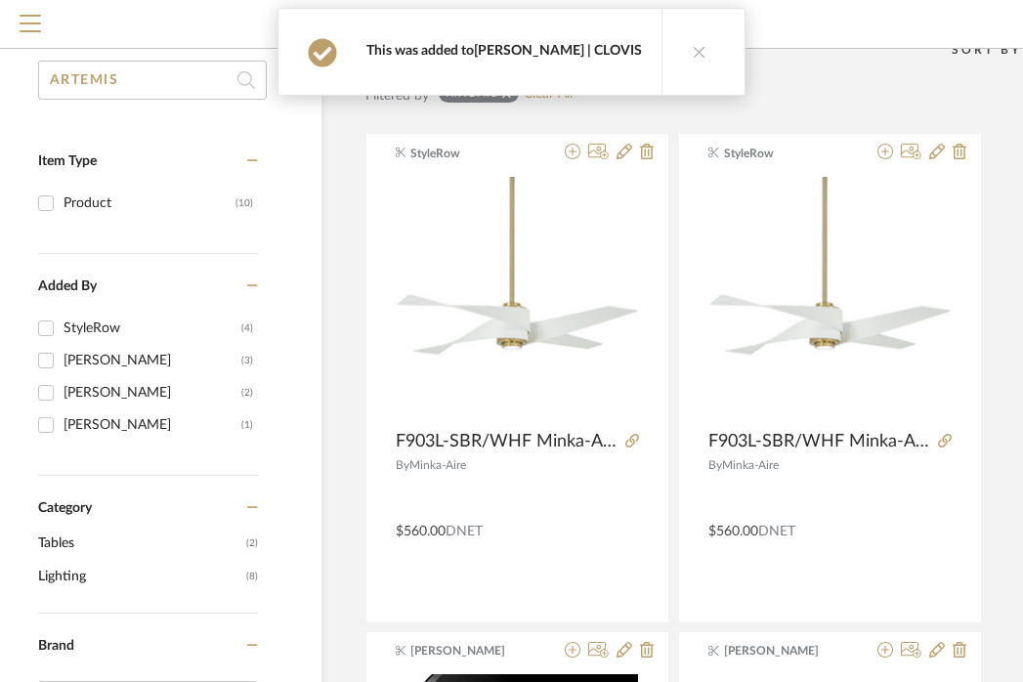
click at [566, 46] on link "[PERSON_NAME] | CLOVIS" at bounding box center [558, 51] width 168 height 14
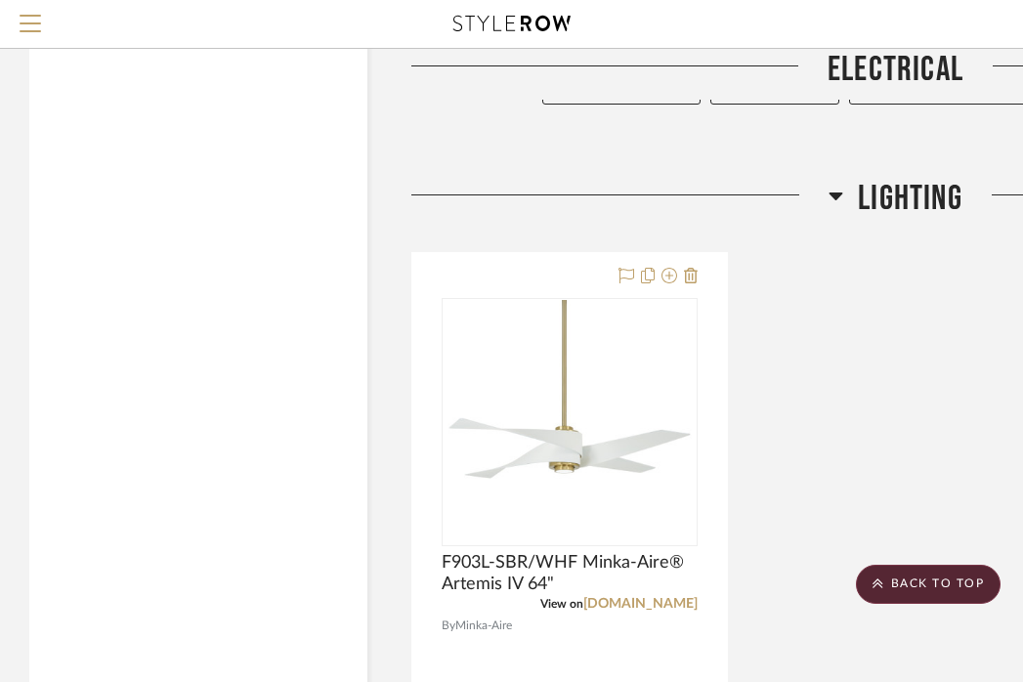
scroll to position [5242, 0]
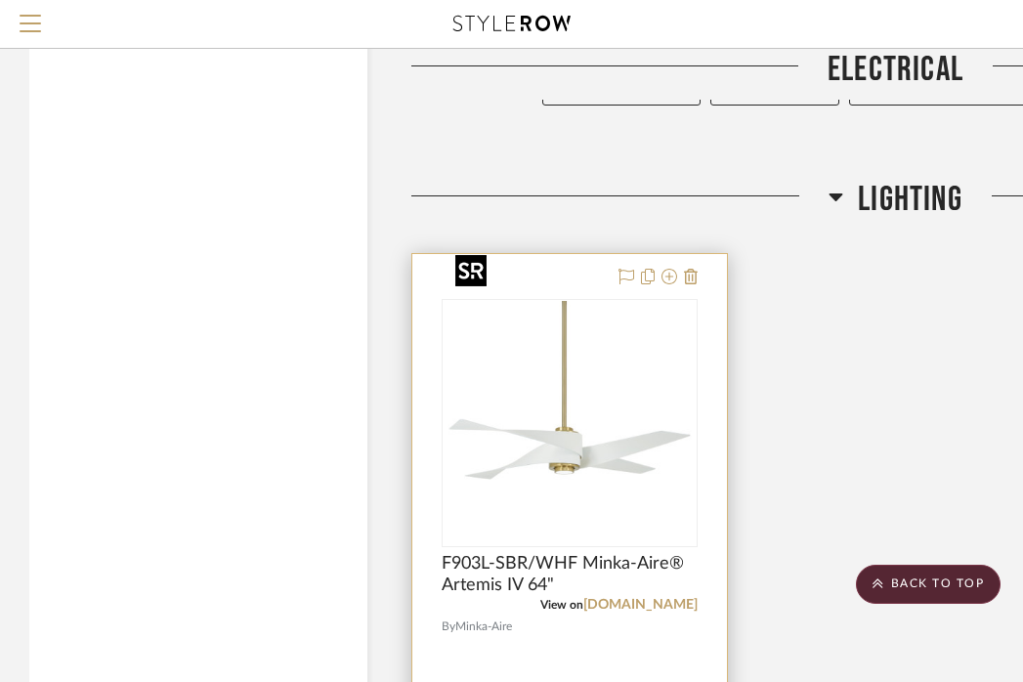
click at [614, 338] on img "0" at bounding box center [569, 423] width 244 height 244
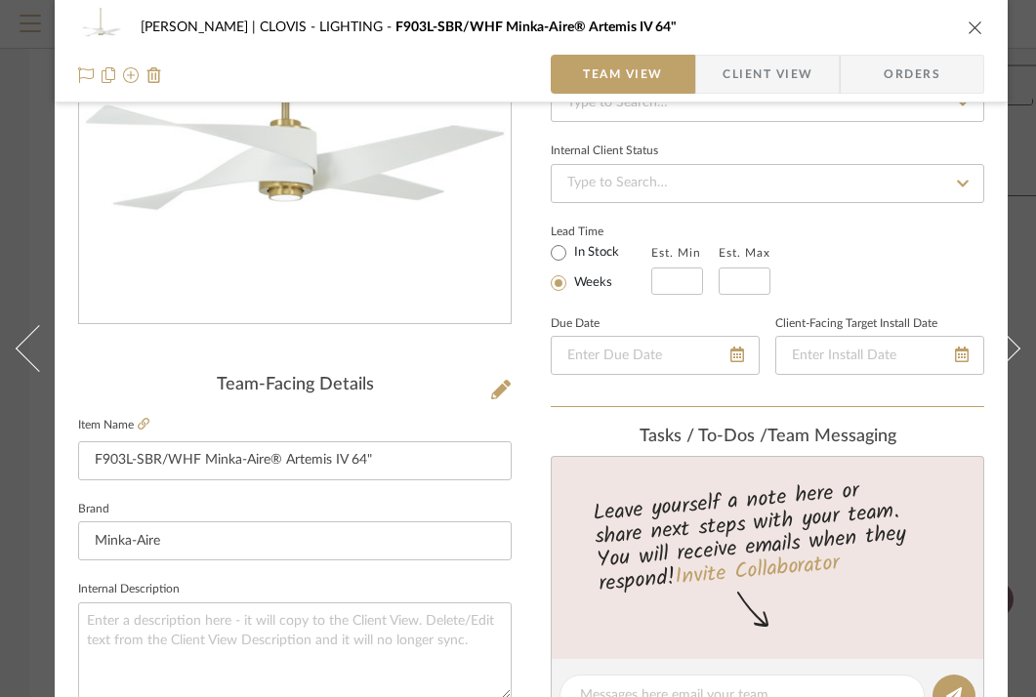
scroll to position [323, 0]
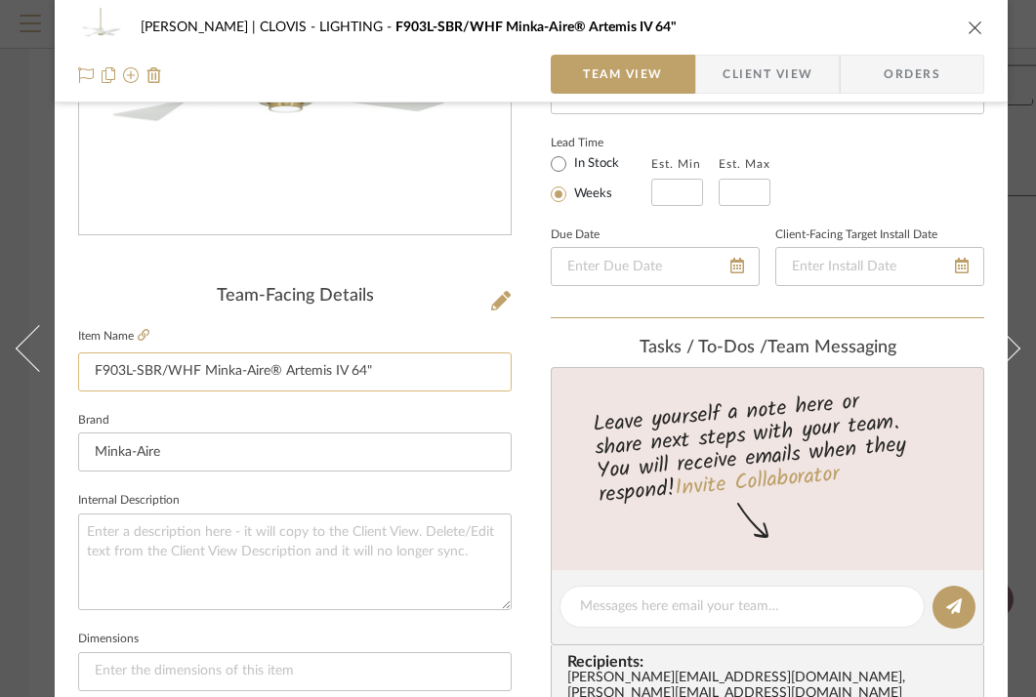
click at [451, 368] on input "F903L-SBR/WHF Minka-Aire® Artemis IV 64"" at bounding box center [295, 372] width 434 height 39
type input "CEILING FAN"
click at [331, 549] on textarea at bounding box center [295, 562] width 434 height 97
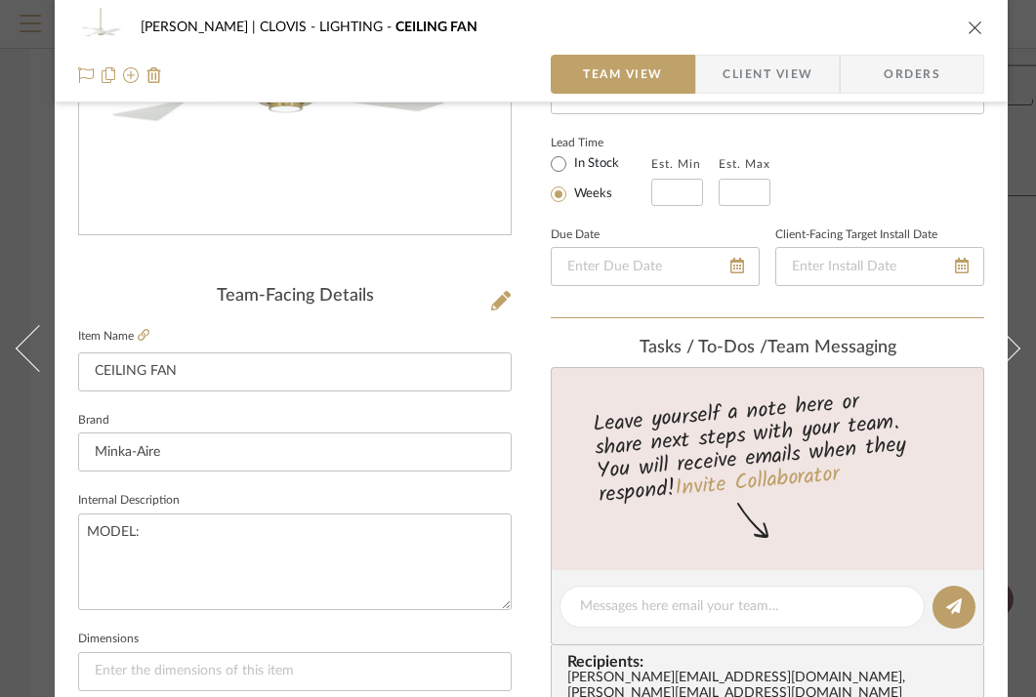
type textarea "MODEL:"
paste textarea "Artemis IV 64" 4 Blade LED Indoor Ceiling Fan with DC Motor and Remote Included…"
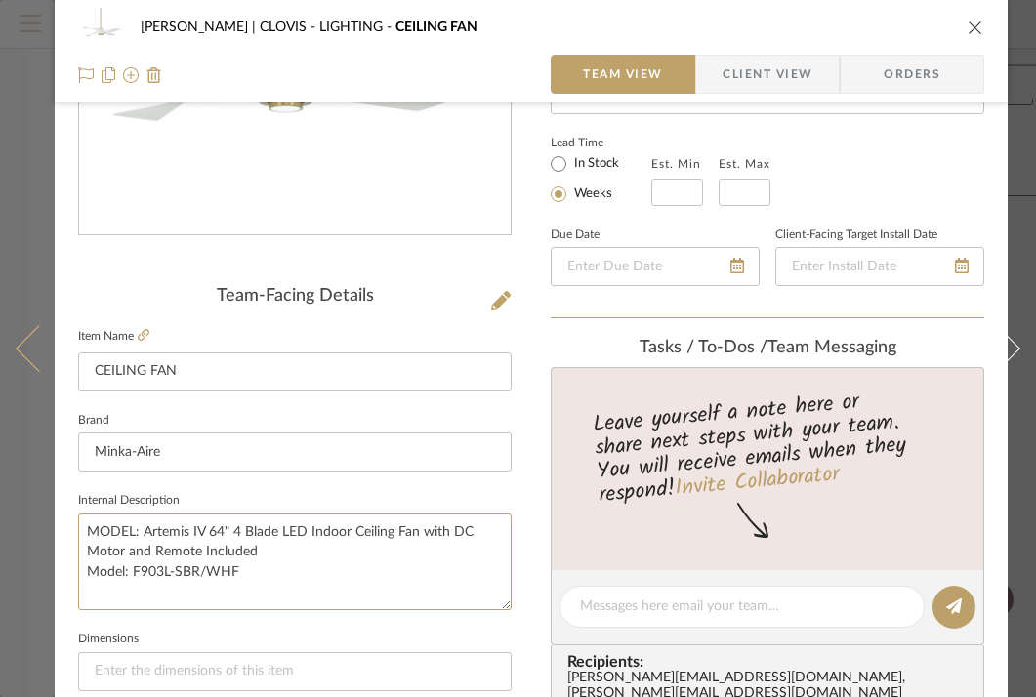
drag, startPoint x: 132, startPoint y: 568, endPoint x: 5, endPoint y: 558, distance: 127.4
click at [5, 558] on mat-dialog-content "[PERSON_NAME] | CLOVIS LIGHTING CEILING FAN Team View Client View Orders Team-F…" at bounding box center [518, 593] width 1036 height 1804
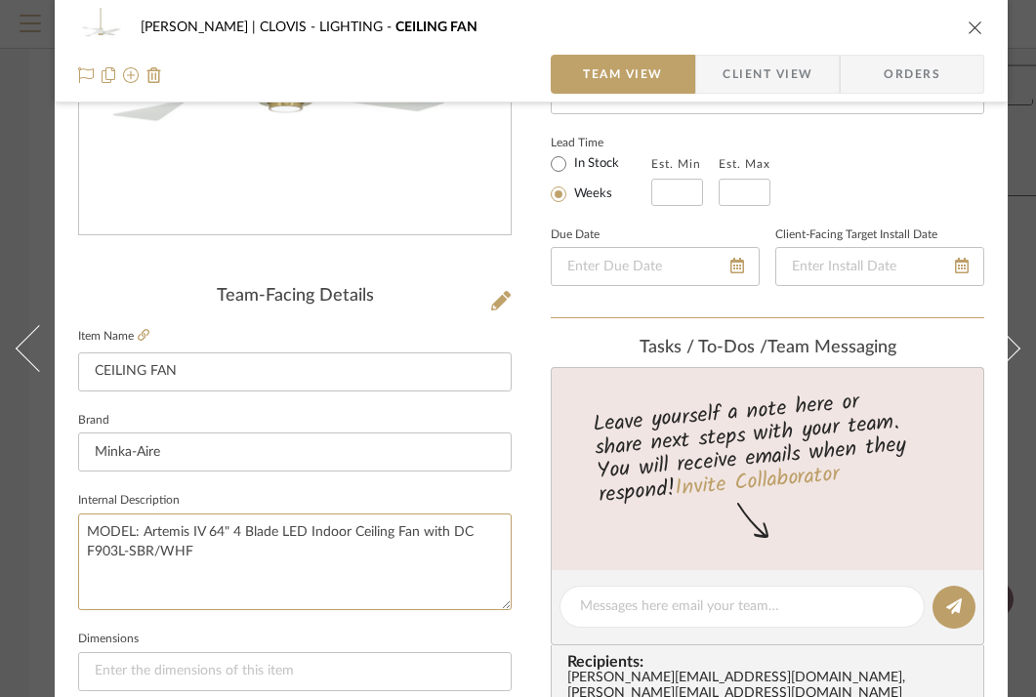
type textarea "MODEL: Artemis IV 64" 4 Blade LED Indoor Ceiling Fan with DC F903L-SBR/WHF"
drag, startPoint x: 141, startPoint y: 529, endPoint x: 197, endPoint y: 543, distance: 58.3
click at [197, 543] on textarea "MODEL: Artemis IV 64" 4 Blade LED Indoor Ceiling Fan with DC F903L-SBR/WHF" at bounding box center [295, 562] width 434 height 97
click at [236, 550] on textarea "MODEL: Artemis IV 64" 4 Blade LED Indoor Ceiling Fan with DC F903L-SBR/WHF" at bounding box center [295, 562] width 434 height 97
drag, startPoint x: 232, startPoint y: 550, endPoint x: 144, endPoint y: 528, distance: 91.4
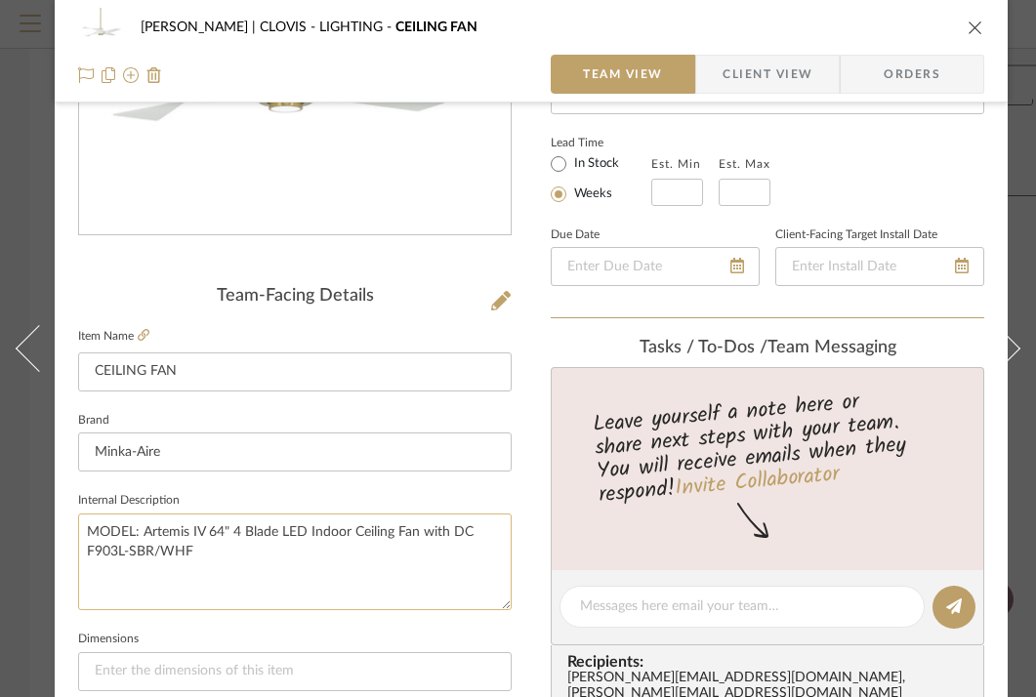
click at [144, 528] on textarea "MODEL: Artemis IV 64" 4 Blade LED Indoor Ceiling Fan with DC F903L-SBR/WHF" at bounding box center [295, 562] width 434 height 97
paste textarea "Motor and Remote Included Model: F903L-SBR/WHF"
drag, startPoint x: 131, startPoint y: 565, endPoint x: 79, endPoint y: 563, distance: 51.8
click at [79, 563] on textarea "MODEL: Artemis IV 64" 4 Blade LED Indoor Ceiling Fan with DC Motor and Remote I…" at bounding box center [295, 562] width 434 height 97
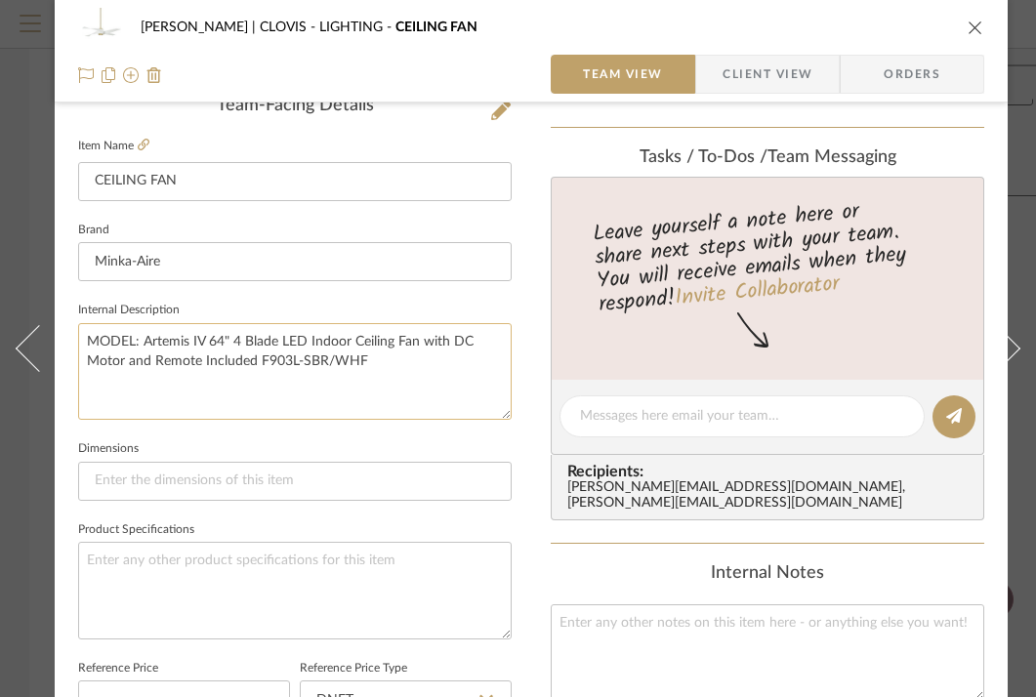
scroll to position [537, 0]
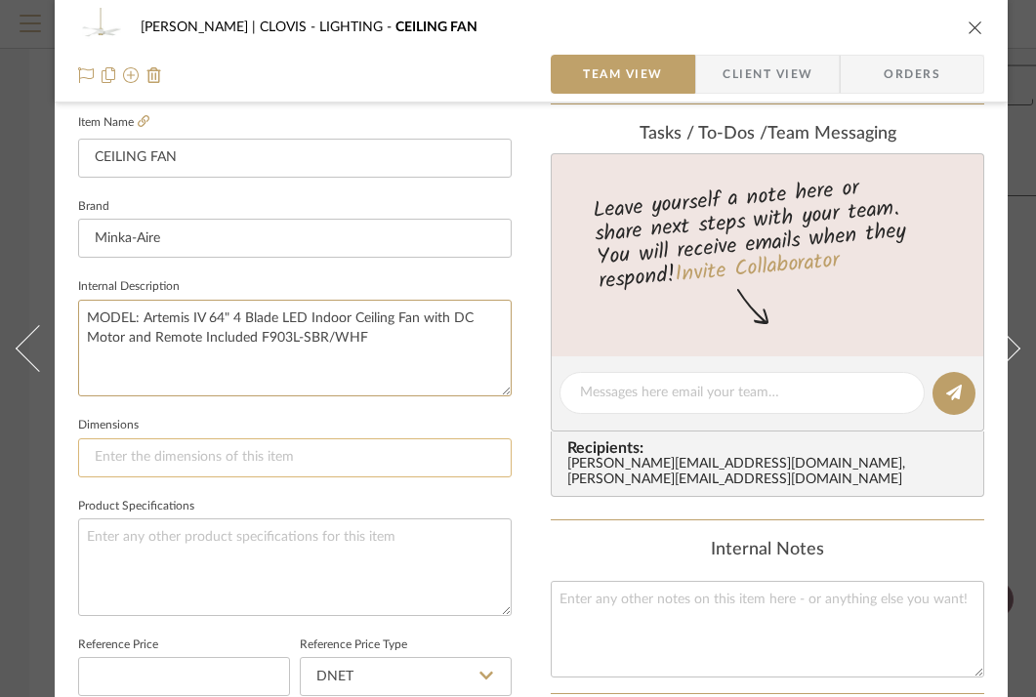
type textarea "MODEL: Artemis IV 64" 4 Blade LED Indoor Ceiling Fan with DC Motor and Remote I…"
click at [343, 439] on input at bounding box center [295, 458] width 434 height 39
type input "H: 16 IN BLADE SPAN:"
type input "H: 16 IN BLADE SPAN: 64 IN"
click at [292, 520] on textarea at bounding box center [295, 567] width 434 height 97
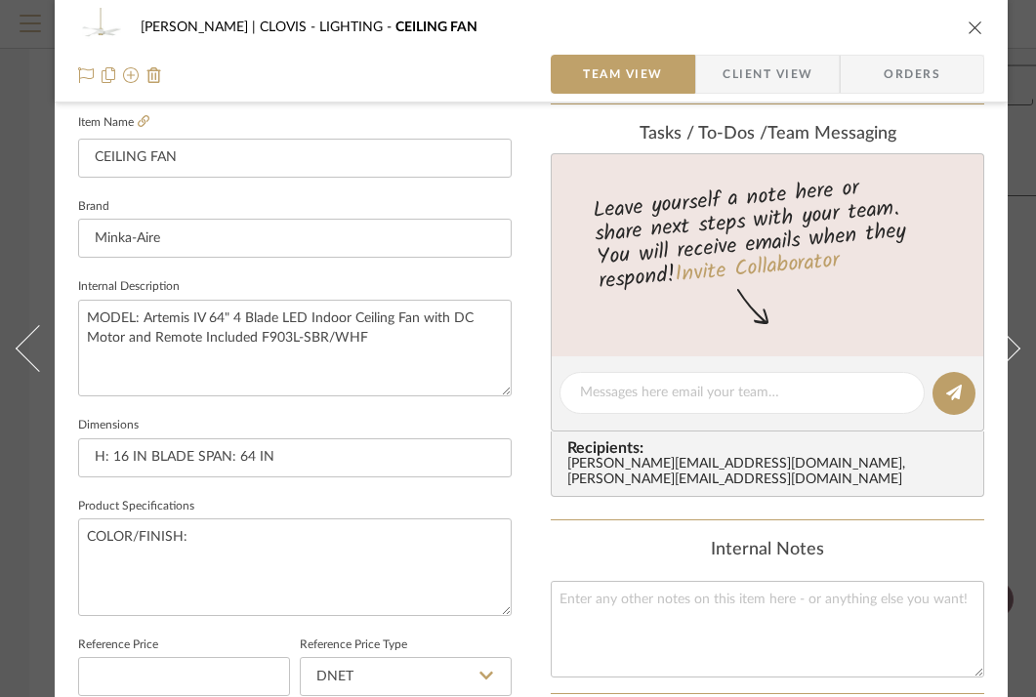
type textarea "COLOR/FINISH:"
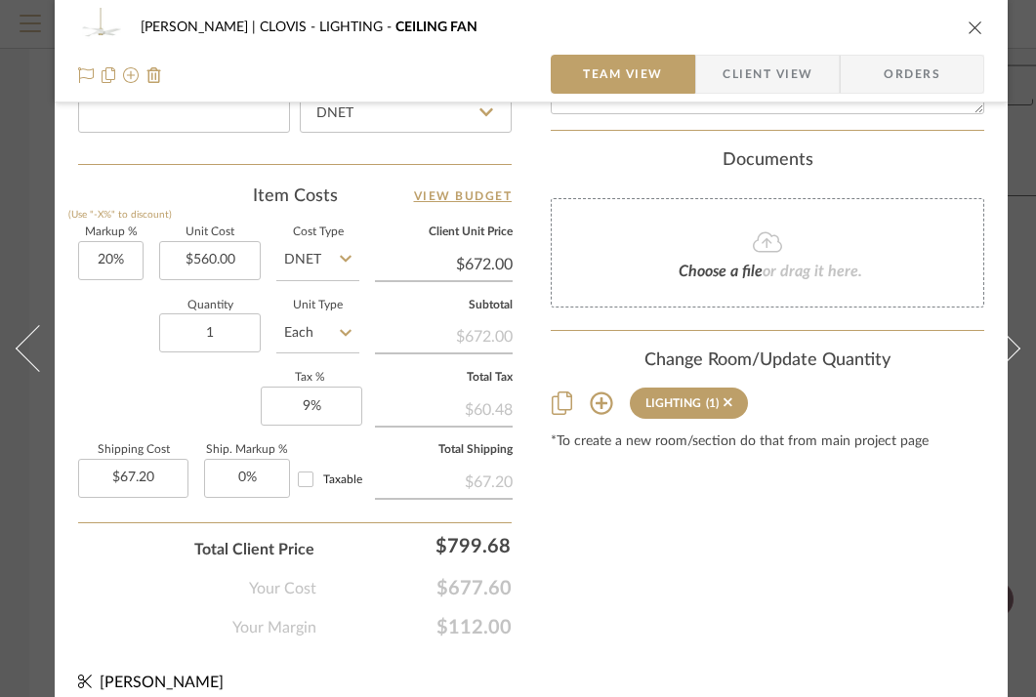
scroll to position [1133, 0]
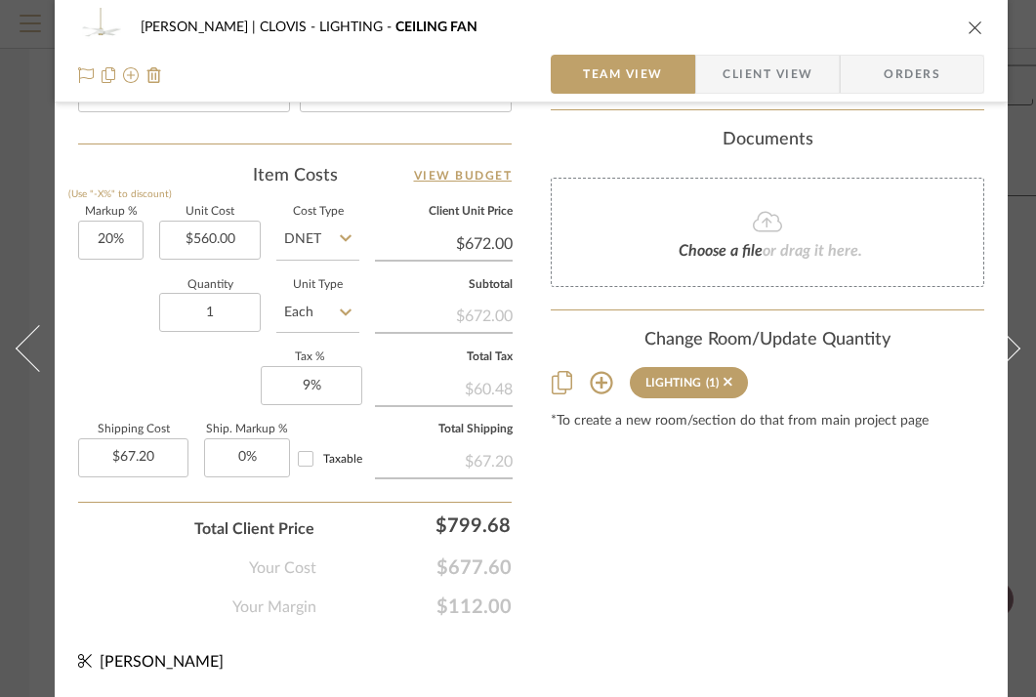
type textarea "COLOR/FINISH: SOFT BRASS / FLAT WHITE"
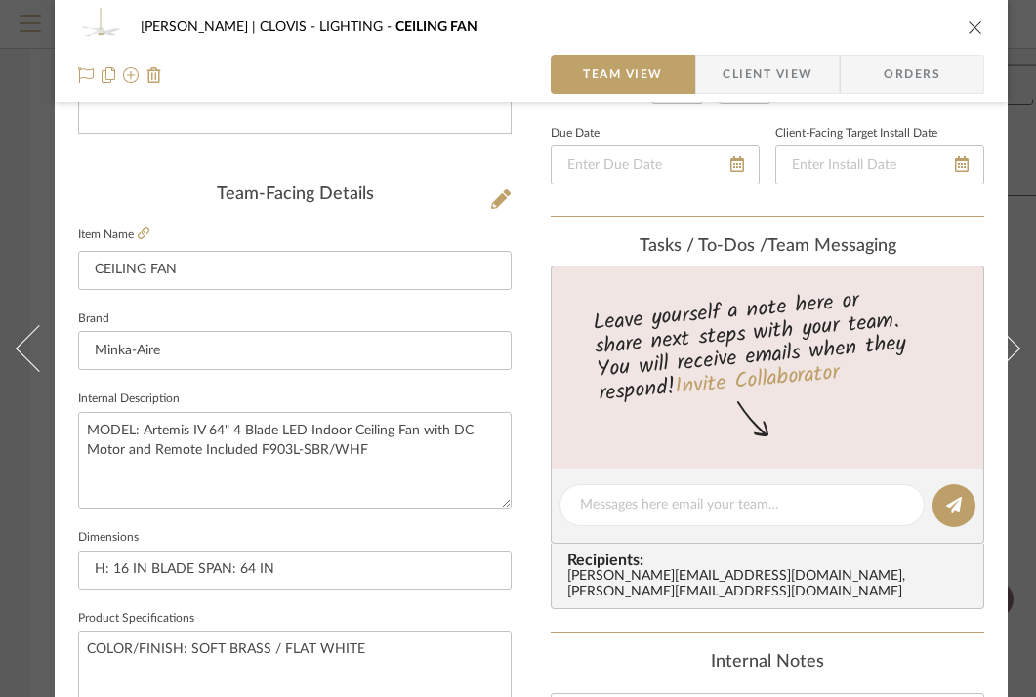
scroll to position [385, 0]
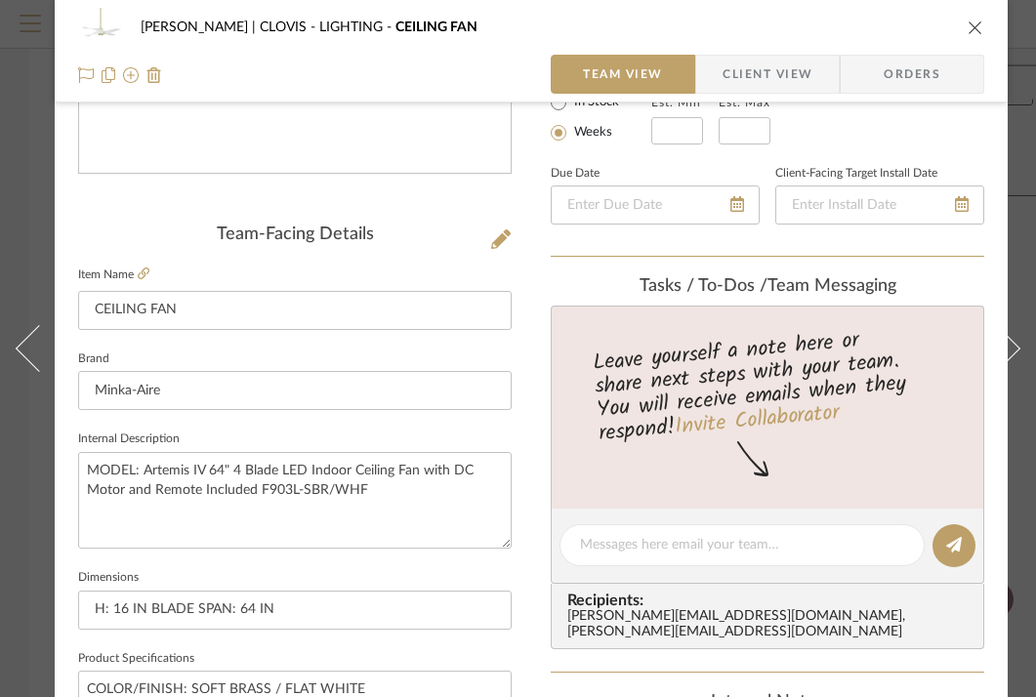
click at [544, 479] on div "[PERSON_NAME] | CLOVIS LIGHTING CEILING FAN Team View Client View Orders Team-F…" at bounding box center [531, 532] width 953 height 1804
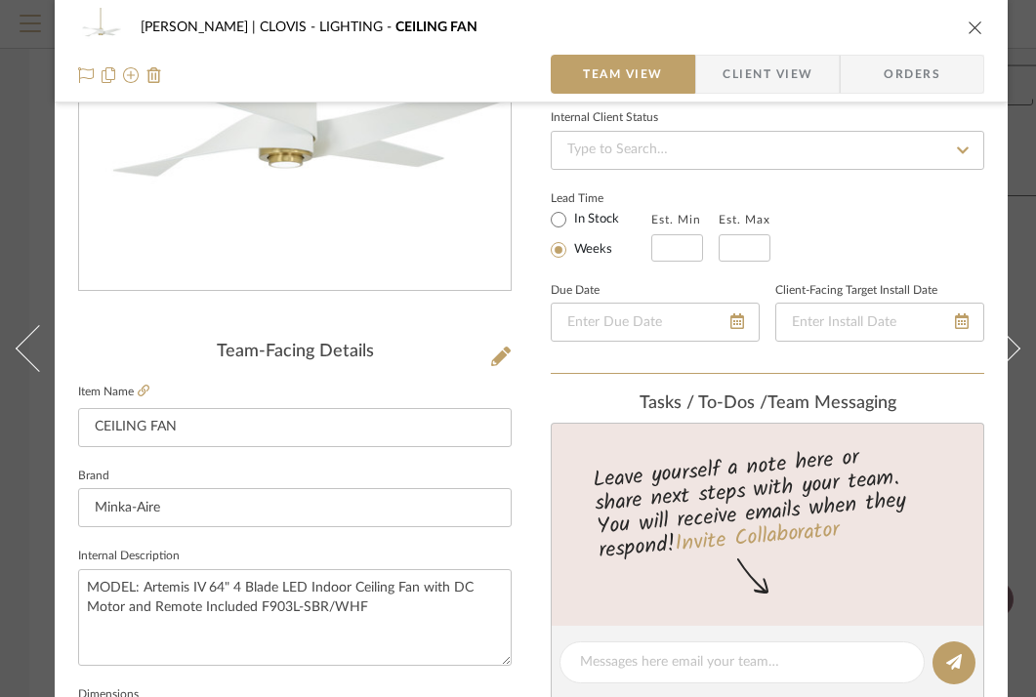
scroll to position [0, 0]
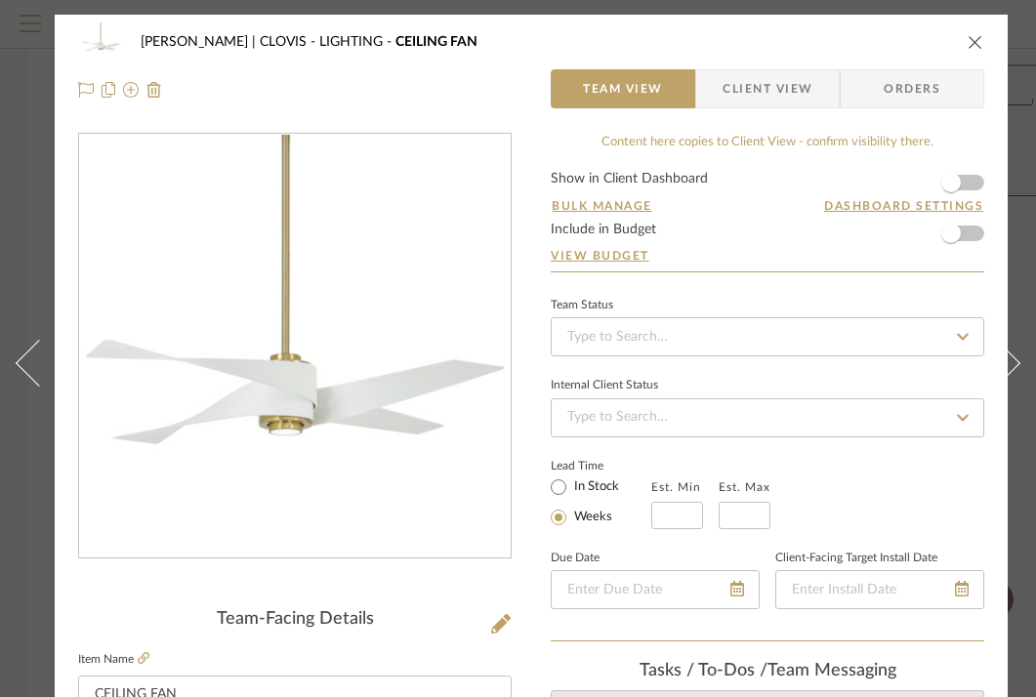
click at [973, 41] on icon "close" at bounding box center [976, 42] width 16 height 16
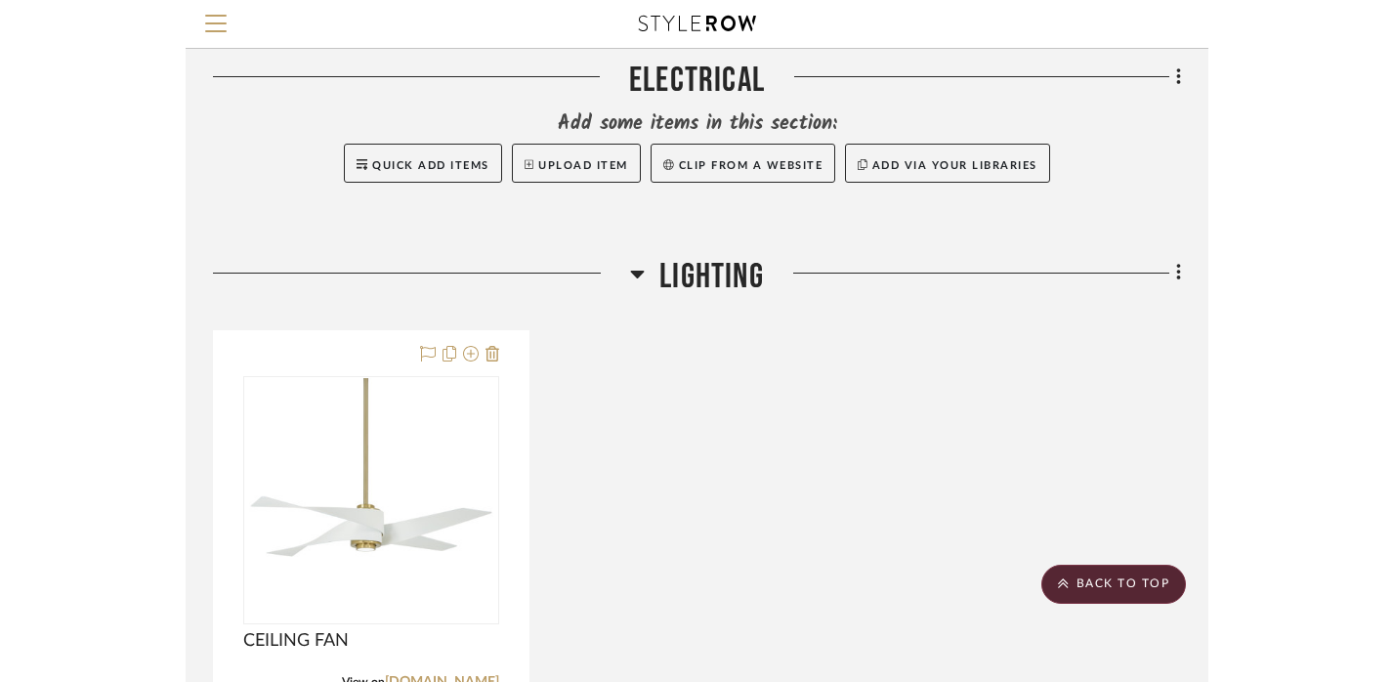
scroll to position [5164, 14]
